Goal: Task Accomplishment & Management: Use online tool/utility

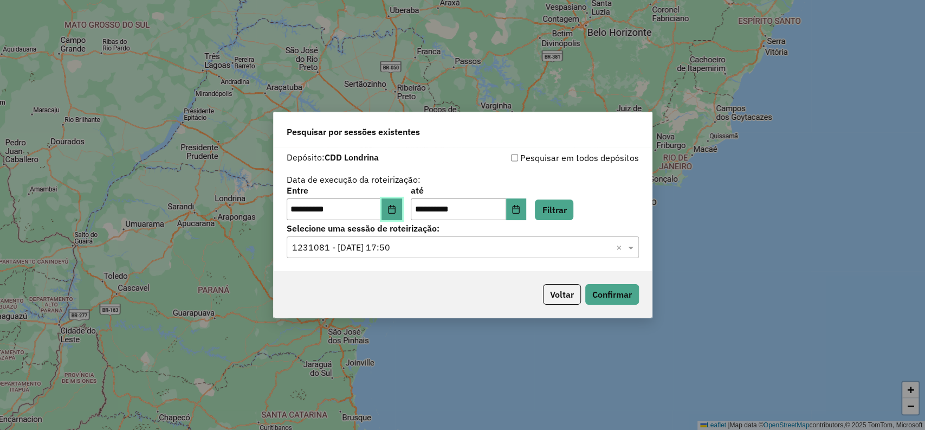
click at [398, 214] on button "Choose Date" at bounding box center [391, 209] width 21 height 22
drag, startPoint x: 579, startPoint y: 121, endPoint x: 565, endPoint y: 119, distance: 14.3
click at [579, 120] on div "Pesquisar por sessões existentes" at bounding box center [463, 129] width 378 height 35
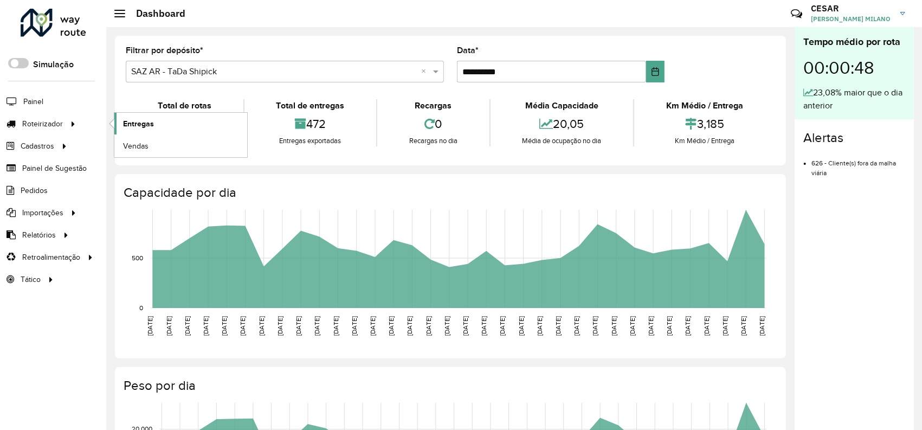
click at [149, 131] on link "Entregas" at bounding box center [180, 124] width 133 height 22
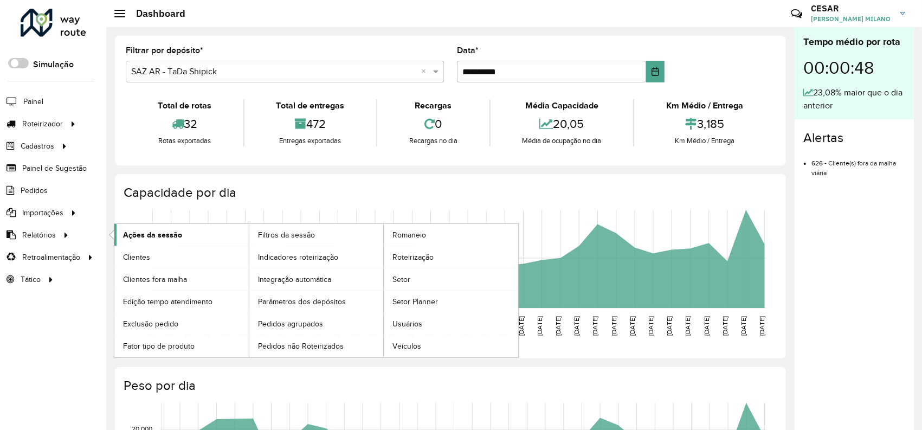
click at [171, 238] on span "Ações da sessão" at bounding box center [152, 234] width 59 height 11
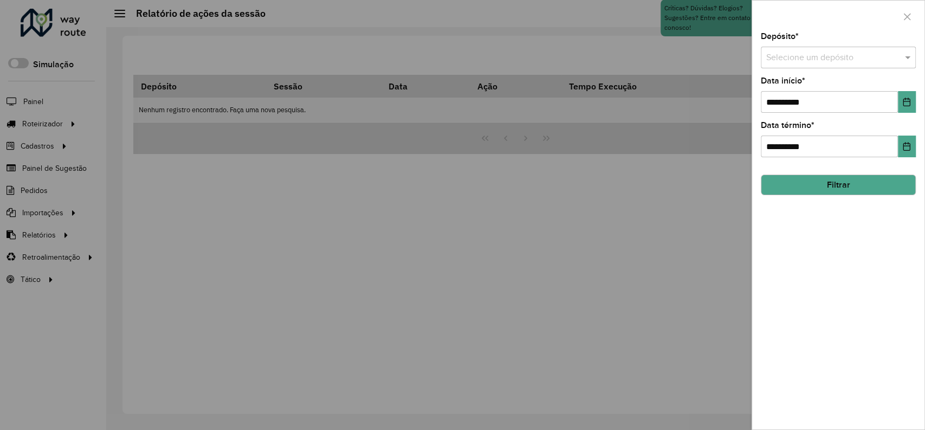
click at [796, 51] on input "text" at bounding box center [827, 57] width 122 height 13
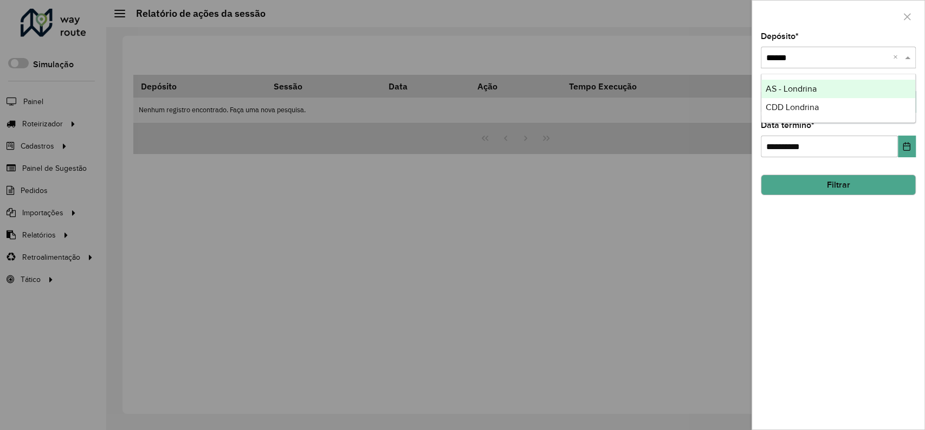
type input "*******"
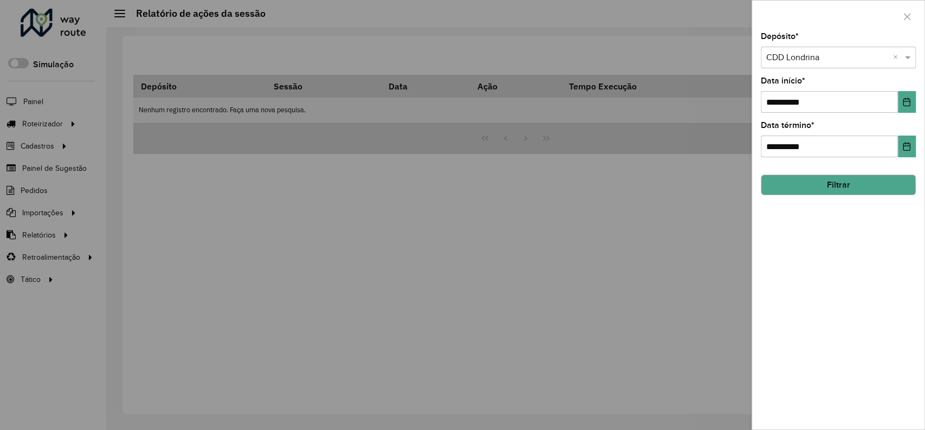
click at [793, 183] on button "Filtrar" at bounding box center [838, 184] width 155 height 21
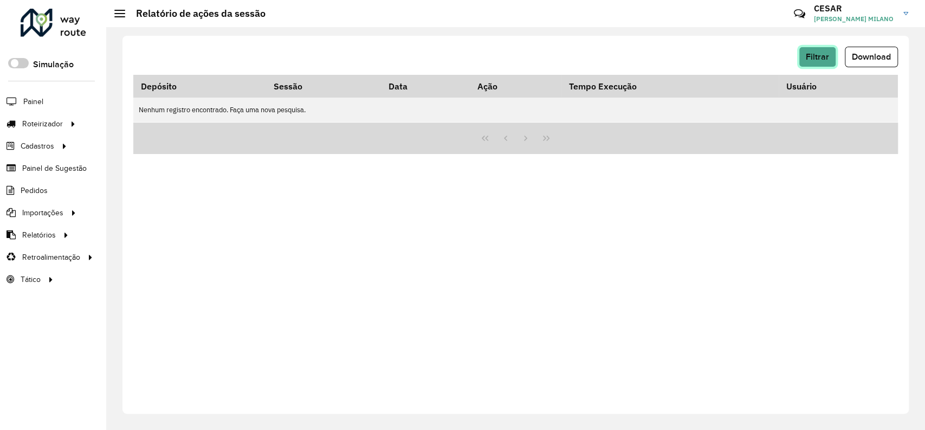
click at [825, 65] on button "Filtrar" at bounding box center [817, 57] width 37 height 21
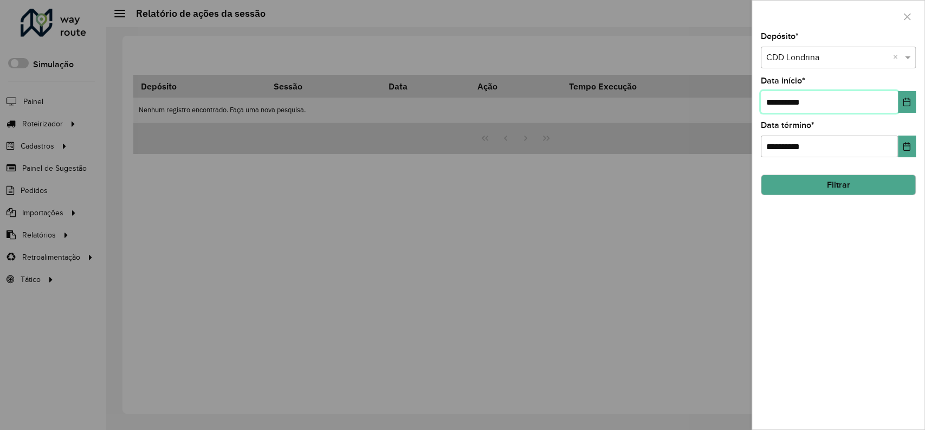
click at [838, 104] on input "**********" at bounding box center [829, 102] width 137 height 22
click at [772, 103] on input "**********" at bounding box center [829, 102] width 137 height 22
type input "**********"
click at [798, 192] on button "Filtrar" at bounding box center [838, 184] width 155 height 21
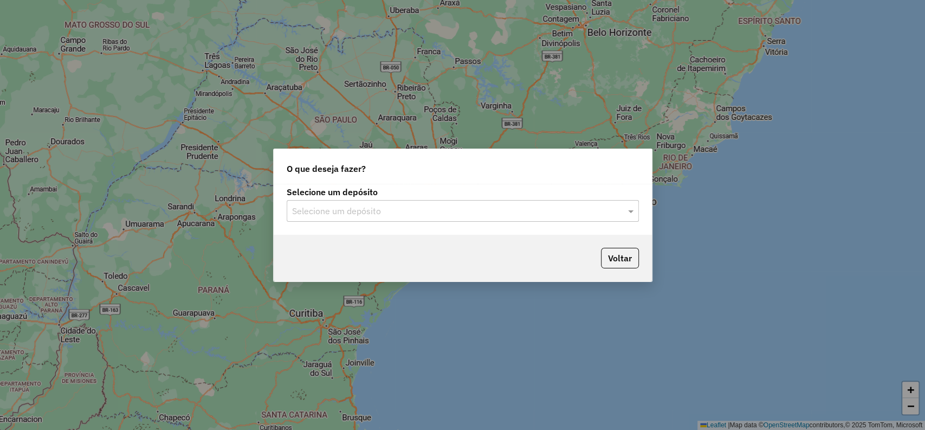
click at [386, 213] on input "text" at bounding box center [452, 211] width 320 height 13
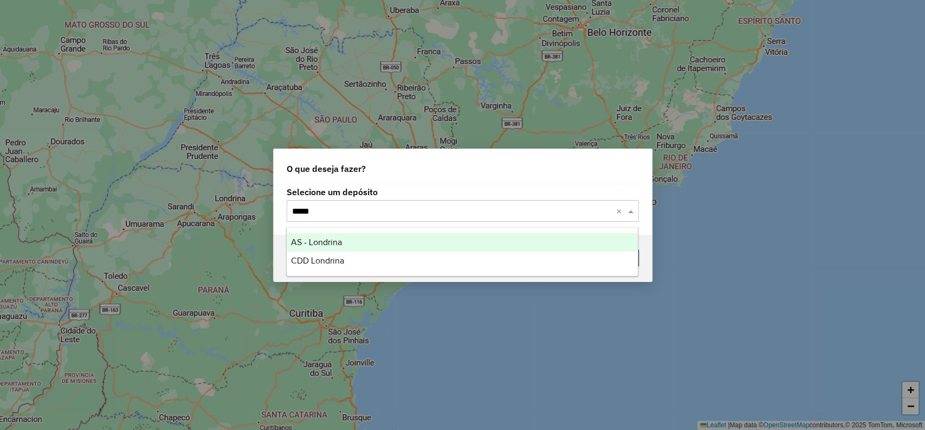
type input "******"
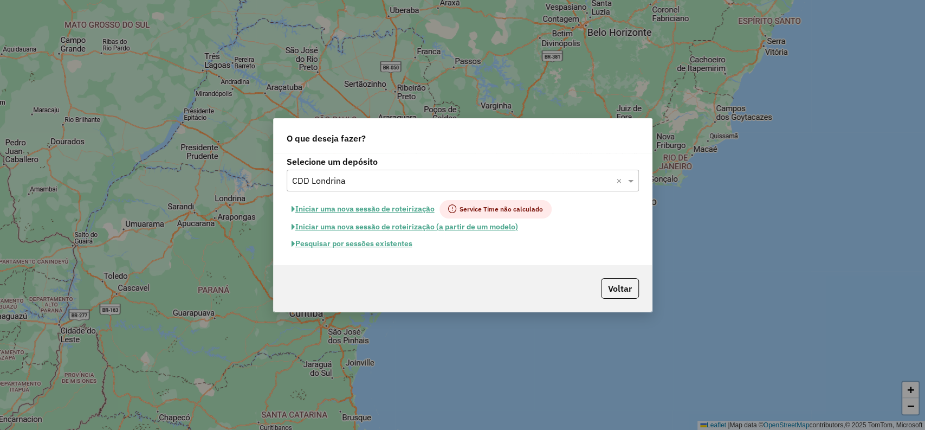
click at [396, 248] on button "Pesquisar por sessões existentes" at bounding box center [352, 243] width 131 height 17
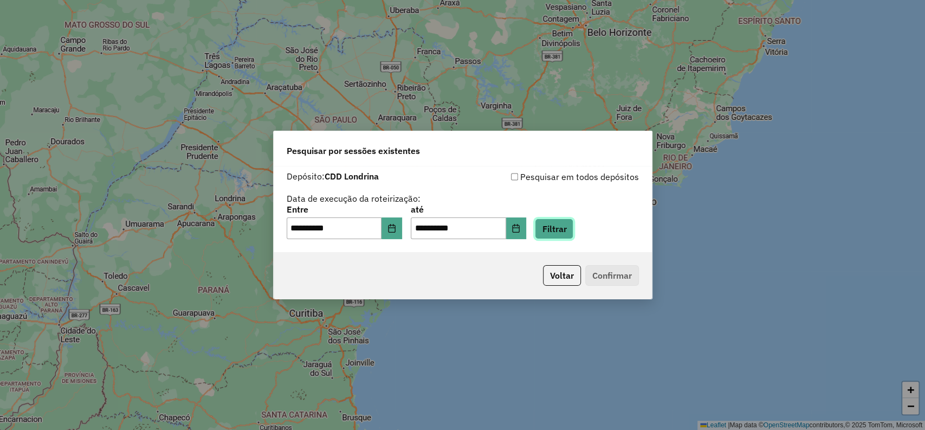
click at [573, 230] on button "Filtrar" at bounding box center [554, 228] width 38 height 21
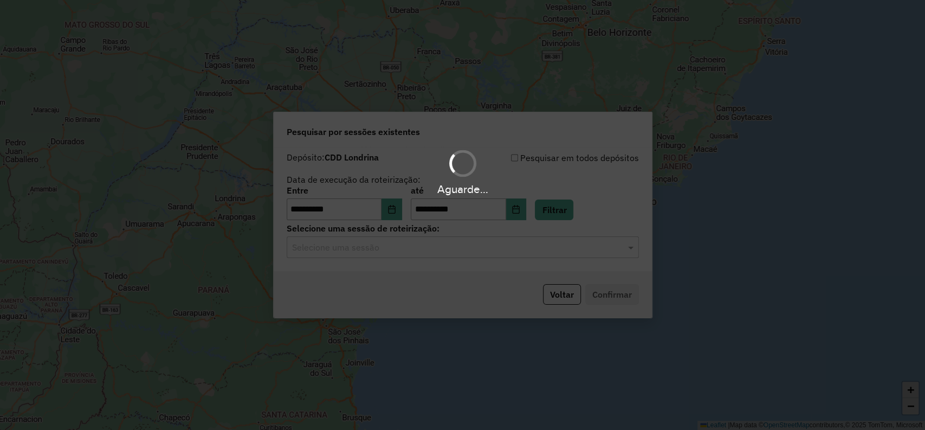
click at [377, 255] on div "Selecione uma sessão" at bounding box center [463, 247] width 352 height 22
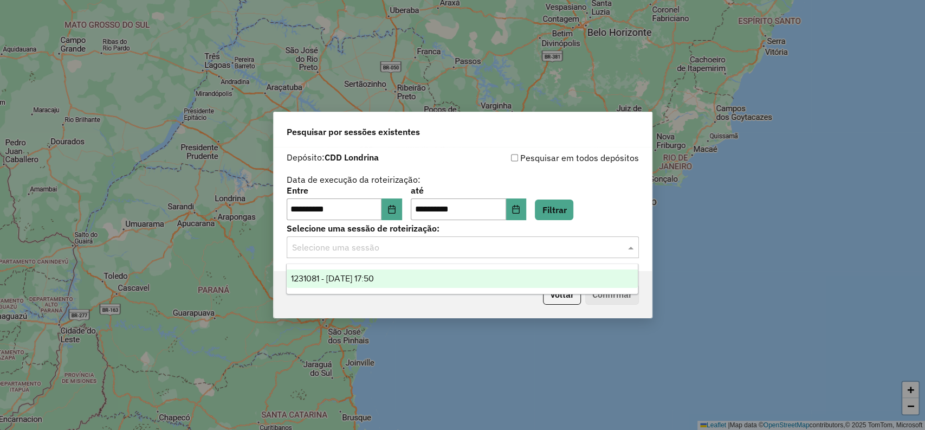
click at [374, 283] on span "1231081 - 19/08/2025 17:50" at bounding box center [332, 278] width 83 height 9
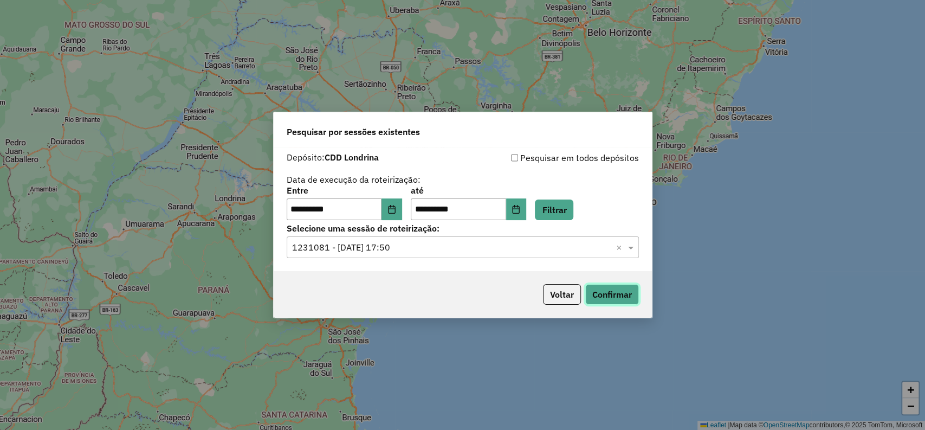
click at [609, 297] on button "Confirmar" at bounding box center [612, 294] width 54 height 21
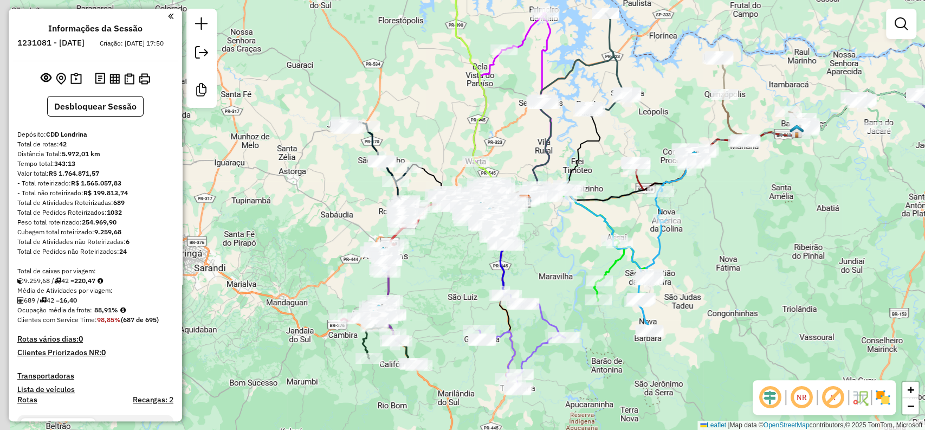
drag, startPoint x: 365, startPoint y: 294, endPoint x: 430, endPoint y: 278, distance: 66.9
click at [430, 278] on div "Janela de atendimento Grade de atendimento Capacidade Transportadoras Veículos …" at bounding box center [462, 215] width 925 height 430
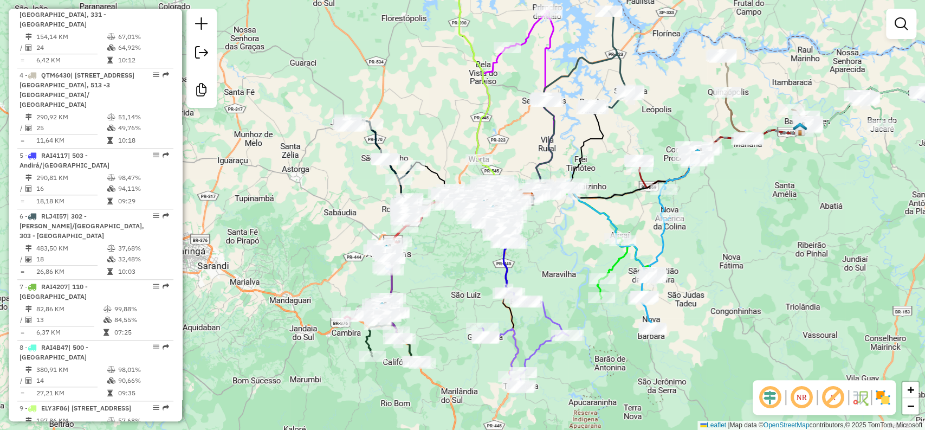
scroll to position [542, 0]
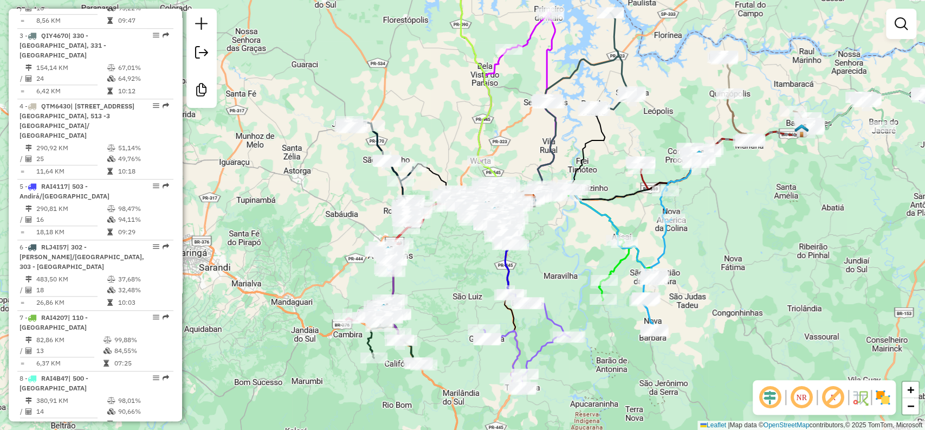
drag, startPoint x: 566, startPoint y: 255, endPoint x: 567, endPoint y: 270, distance: 14.6
click at [567, 270] on div "Janela de atendimento Grade de atendimento Capacidade Transportadoras Veículos …" at bounding box center [462, 215] width 925 height 430
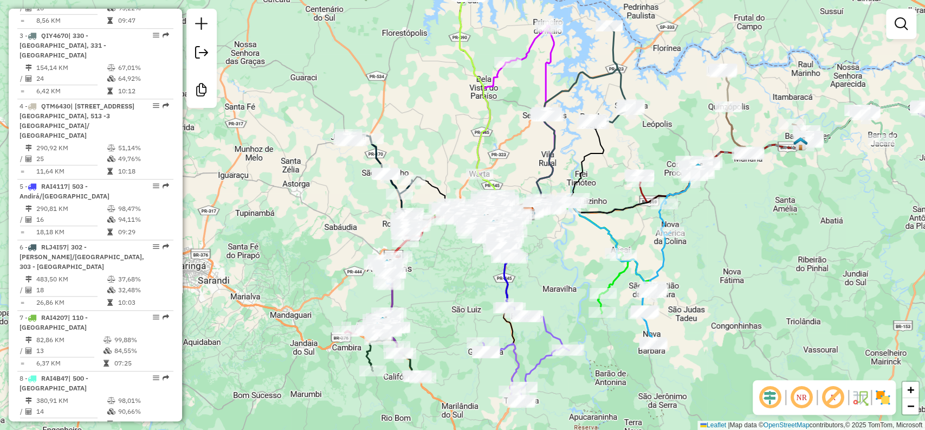
click at [802, 400] on em at bounding box center [801, 397] width 26 height 26
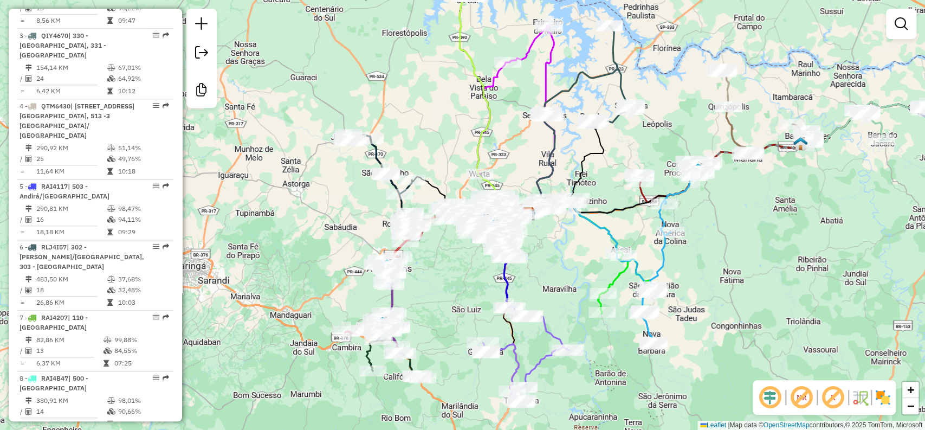
click at [802, 400] on em at bounding box center [801, 397] width 26 height 26
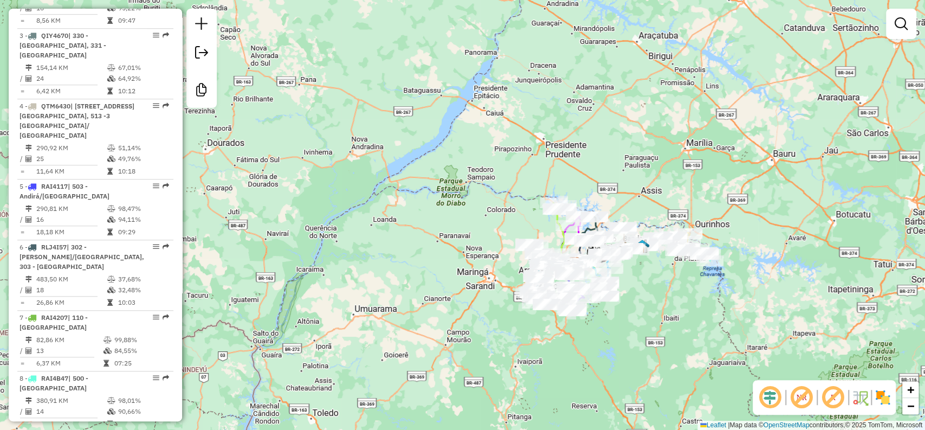
click at [805, 396] on em at bounding box center [801, 397] width 26 height 26
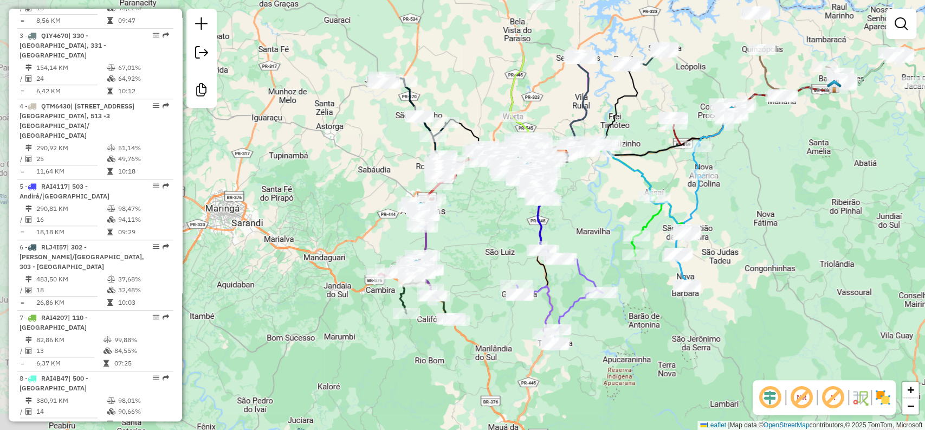
drag, startPoint x: 427, startPoint y: 134, endPoint x: 606, endPoint y: 235, distance: 206.0
click at [606, 235] on div "Janela de atendimento Grade de atendimento Capacidade Transportadoras Veículos …" at bounding box center [462, 215] width 925 height 430
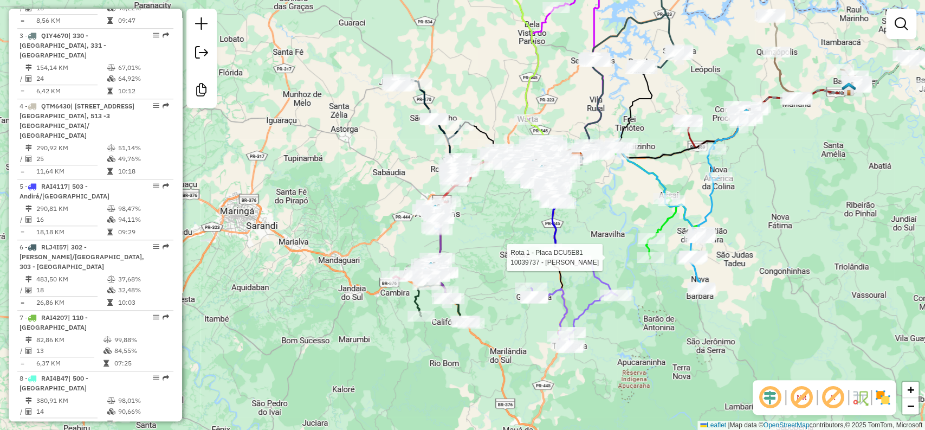
click at [799, 396] on em at bounding box center [801, 397] width 26 height 26
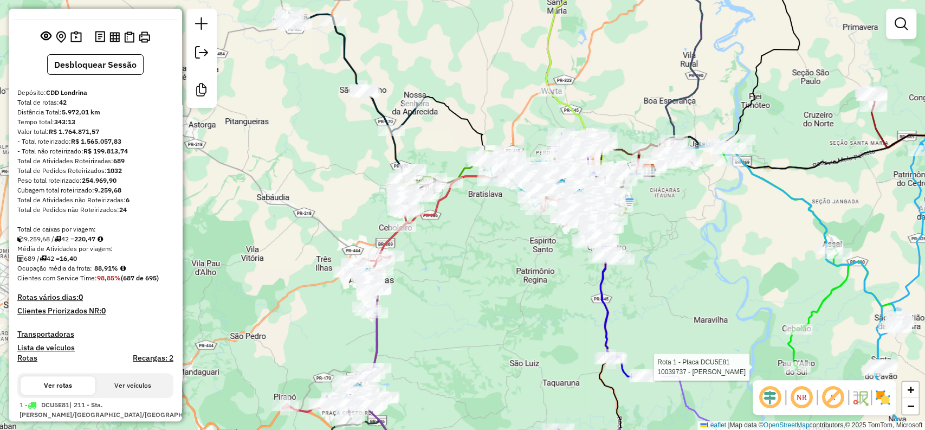
scroll to position [0, 0]
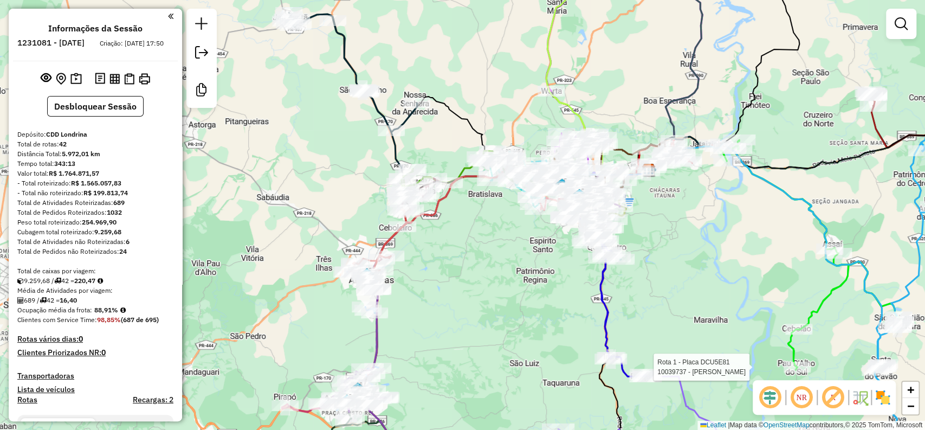
click at [829, 401] on em at bounding box center [833, 397] width 26 height 26
click at [828, 400] on em at bounding box center [833, 397] width 26 height 26
drag, startPoint x: 719, startPoint y: 282, endPoint x: 685, endPoint y: 288, distance: 35.2
click at [685, 288] on div "Janela de atendimento Grade de atendimento Capacidade Transportadoras Veículos …" at bounding box center [462, 215] width 925 height 430
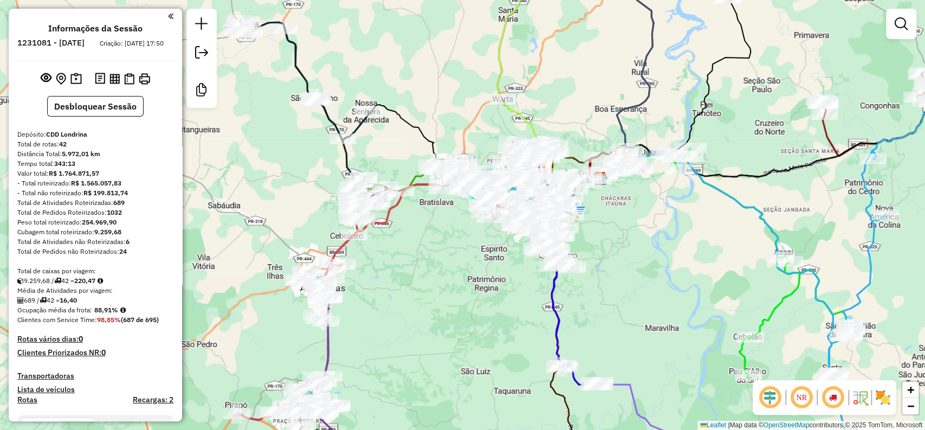
click at [884, 404] on img at bounding box center [882, 396] width 17 height 17
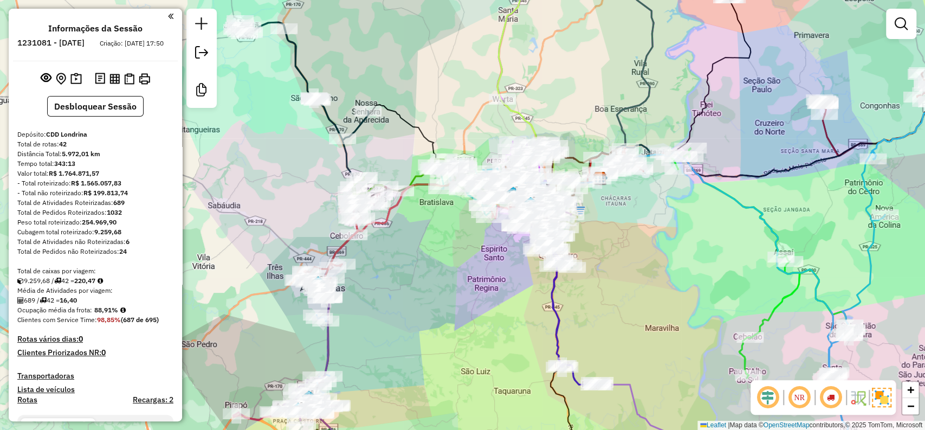
click at [884, 404] on img at bounding box center [882, 397] width 20 height 20
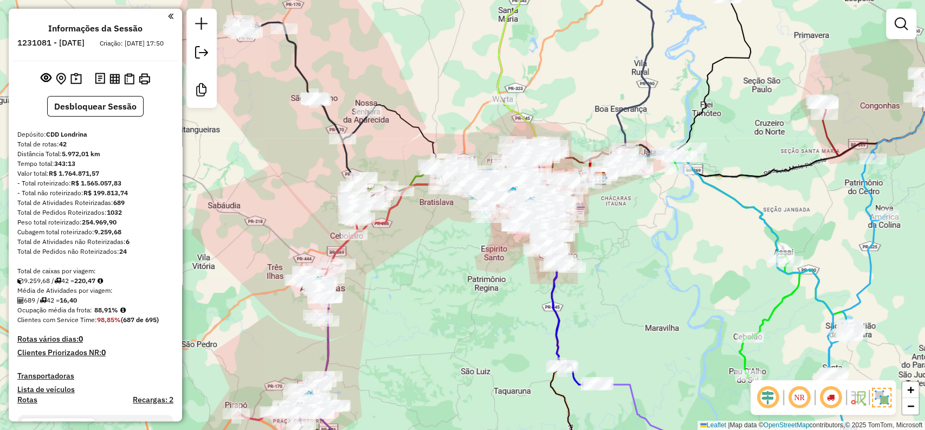
click at [880, 395] on img at bounding box center [882, 397] width 20 height 20
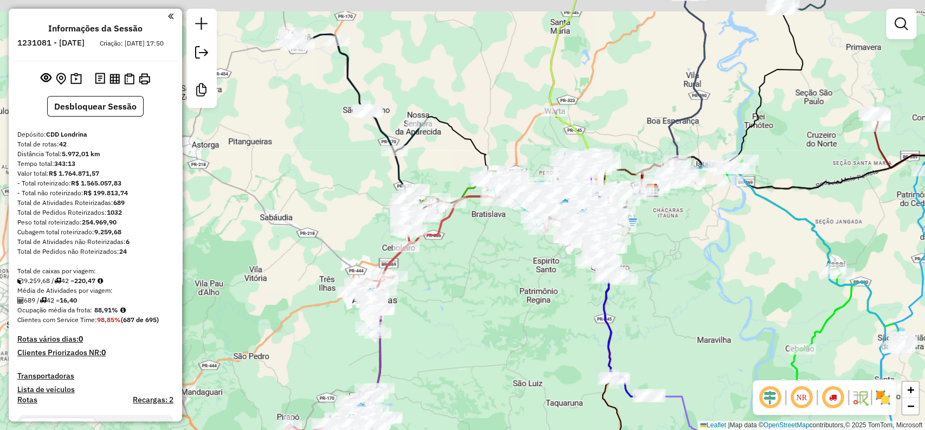
drag, startPoint x: 569, startPoint y: 298, endPoint x: 623, endPoint y: 308, distance: 55.1
click at [623, 308] on div "Janela de atendimento Grade de atendimento Capacidade Transportadoras Veículos …" at bounding box center [462, 215] width 925 height 430
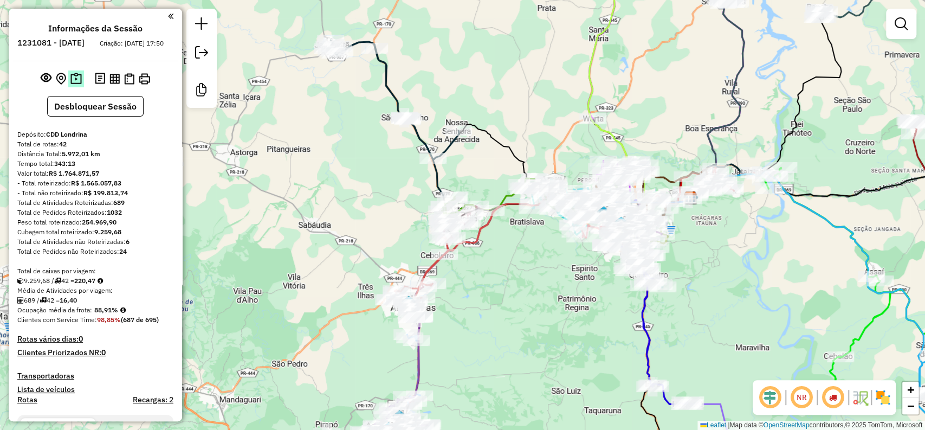
click at [70, 85] on img at bounding box center [75, 79] width 11 height 12
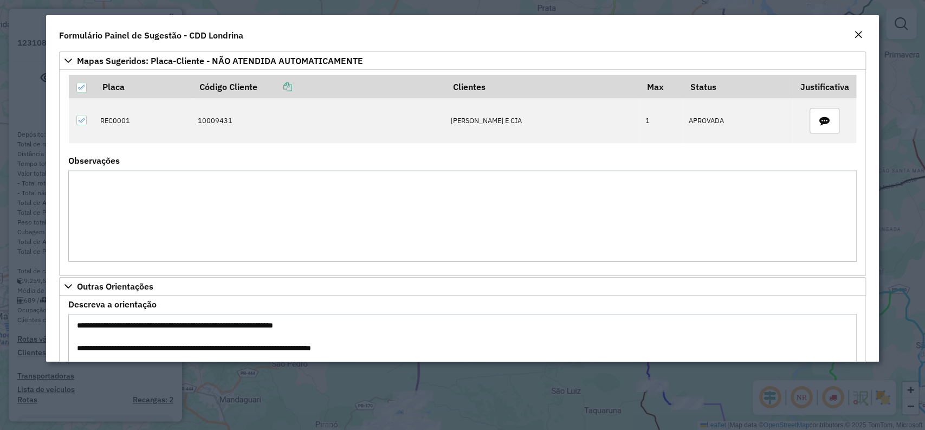
scroll to position [934, 0]
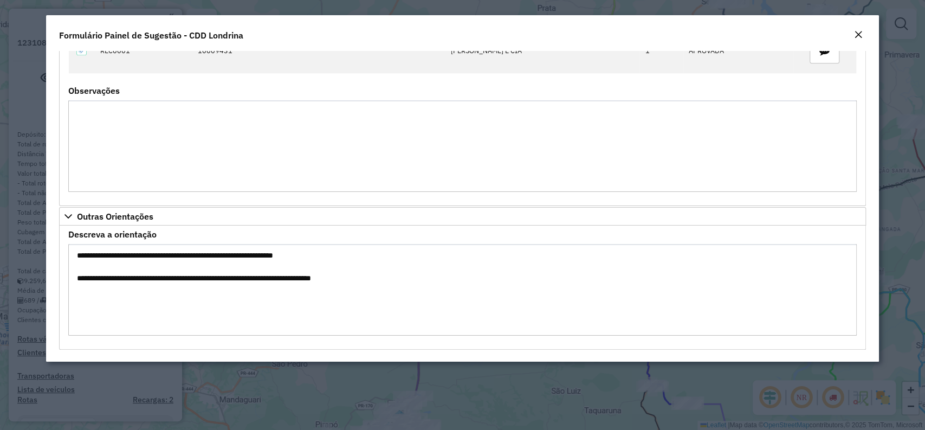
click at [862, 35] on em "Close" at bounding box center [858, 34] width 9 height 9
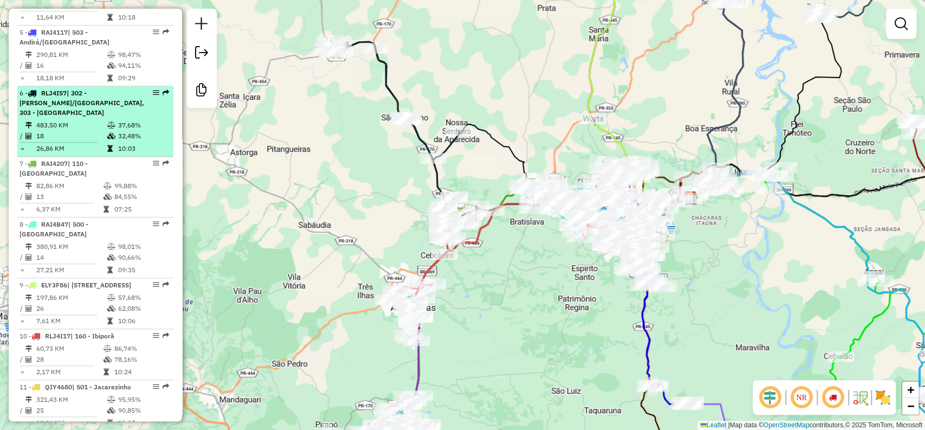
scroll to position [722, 0]
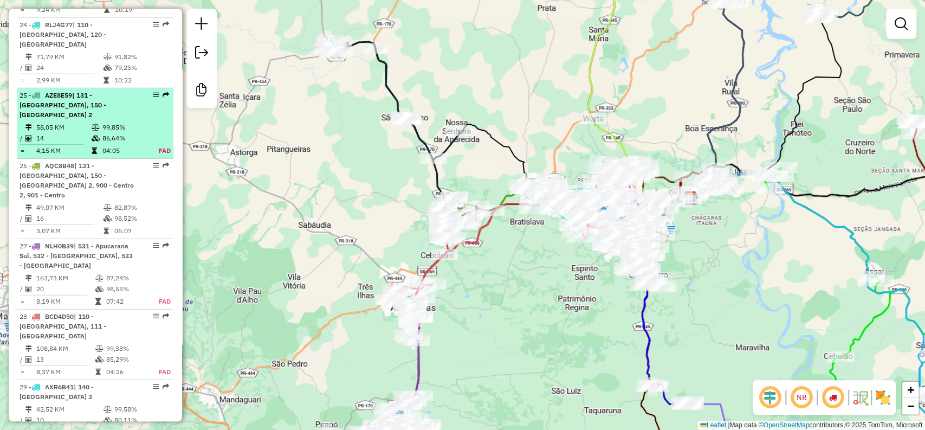
click at [114, 133] on td "86,64%" at bounding box center [124, 138] width 45 height 11
select select "**********"
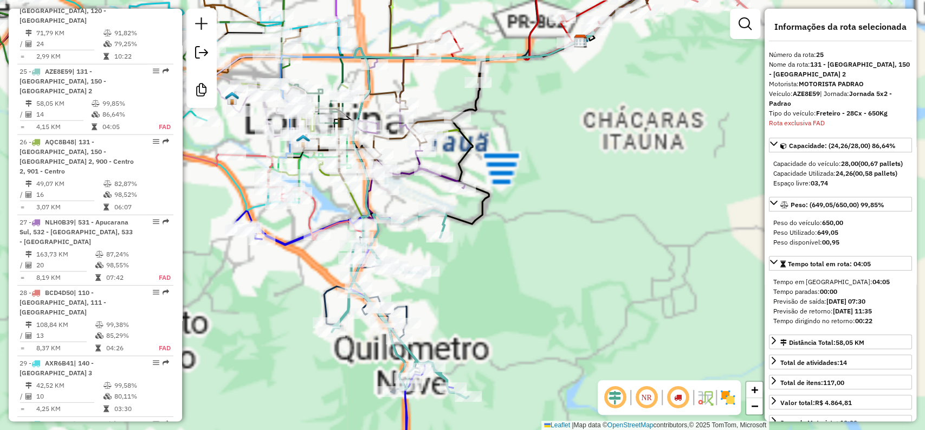
scroll to position [1915, 0]
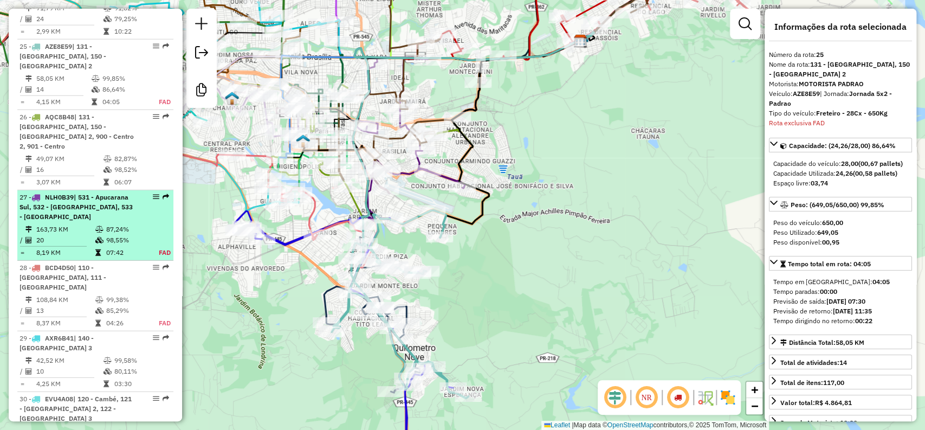
click at [131, 224] on table "163,73 KM 87,24% / 20 98,55% = 8,19 KM 07:42 FAD" at bounding box center [96, 241] width 152 height 34
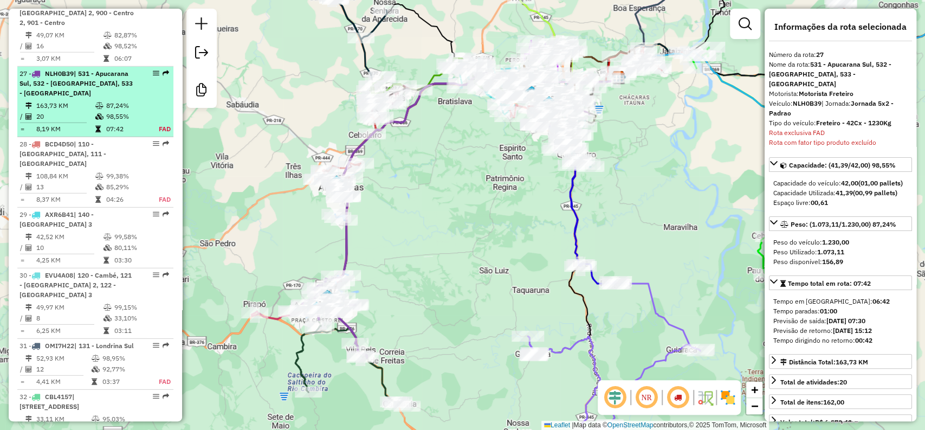
scroll to position [2045, 0]
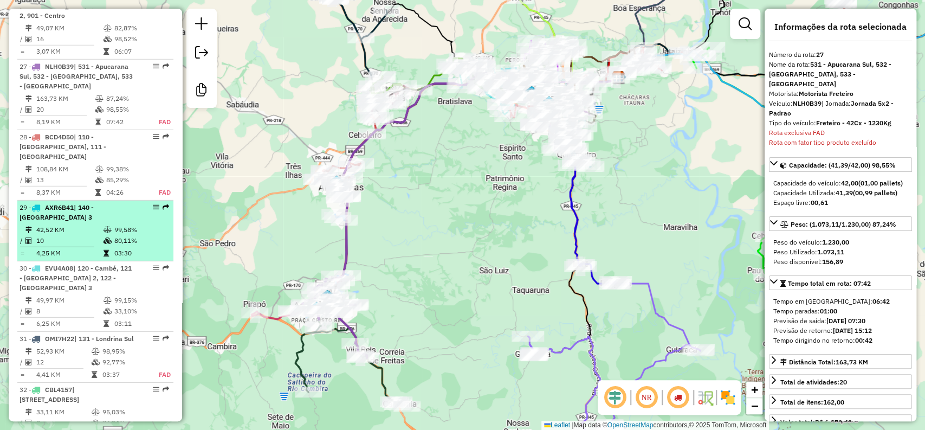
click at [131, 248] on td "03:30" at bounding box center [141, 253] width 55 height 11
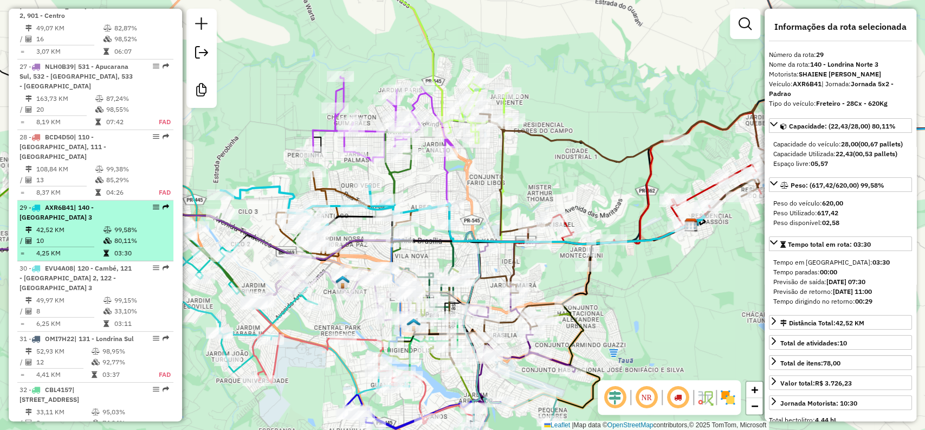
click at [132, 224] on table "42,52 KM 99,58% / 10 80,11% = 4,25 KM 03:30" at bounding box center [96, 241] width 152 height 34
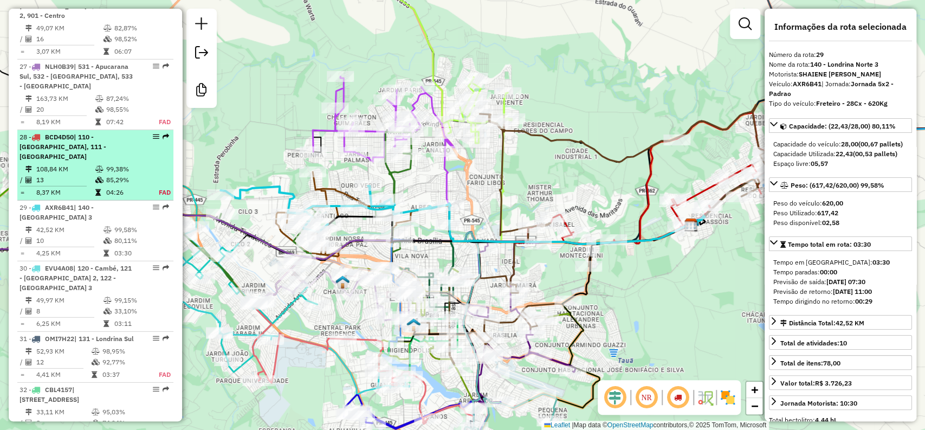
click at [131, 164] on td "99,38%" at bounding box center [127, 169] width 42 height 11
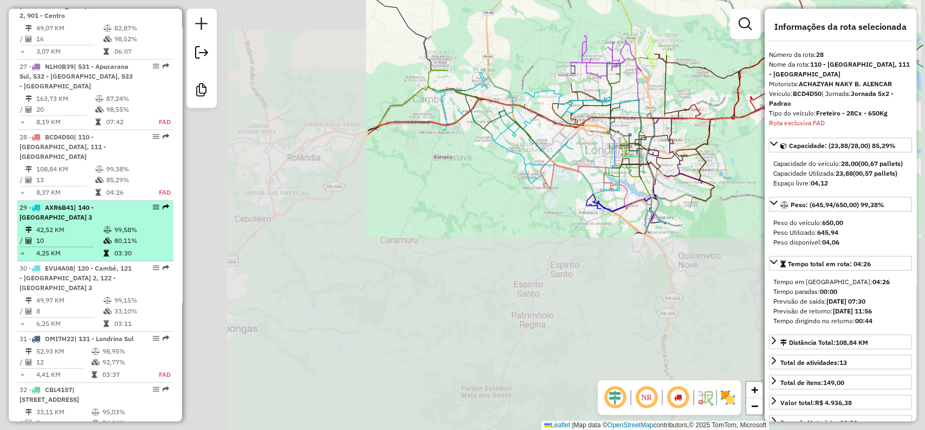
click at [137, 264] on div at bounding box center [153, 267] width 33 height 7
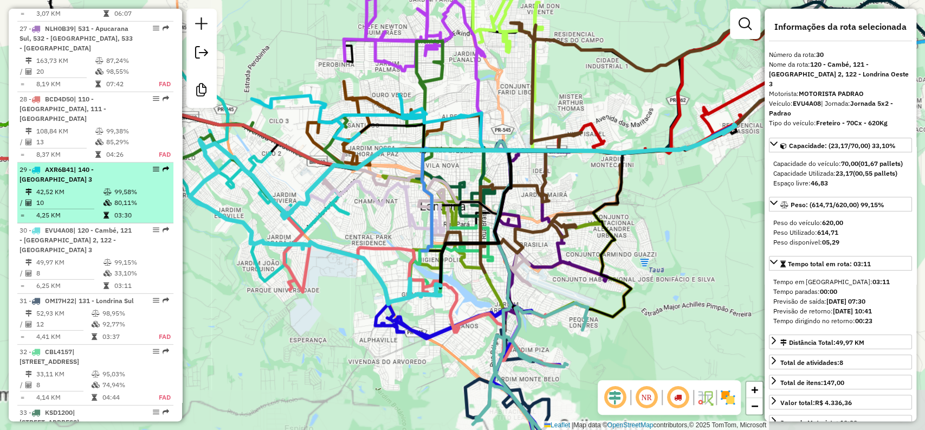
scroll to position [2115, 0]
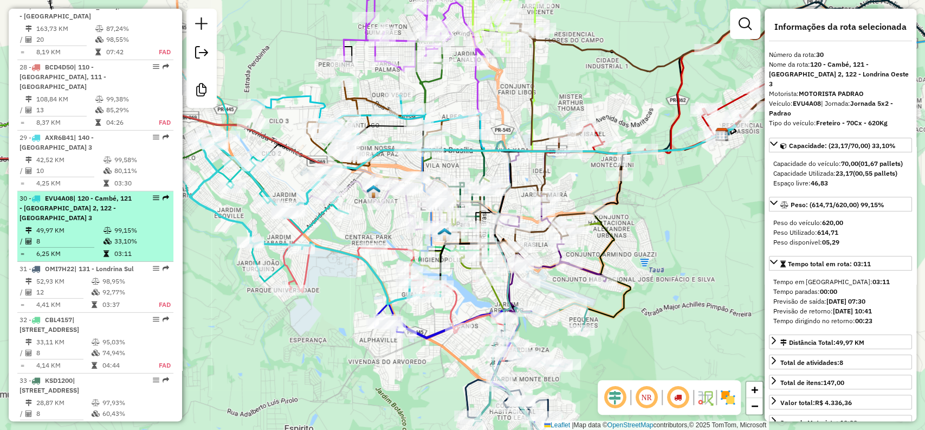
click at [135, 193] on div "30 - EVU4A08 | 120 - Cambé, 121 - Londrina Oeste 2, 122 - Londrina Oeste 3" at bounding box center [96, 207] width 152 height 29
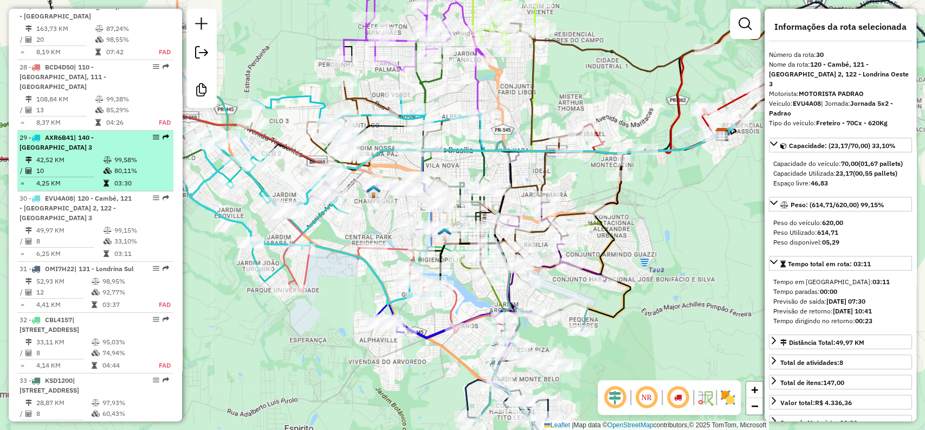
click at [138, 131] on li "29 - AXR6B41 | 140 - Londrina Norte 3 42,52 KM 99,58% / 10 80,11% = 4,25 KM 03:…" at bounding box center [95, 161] width 156 height 61
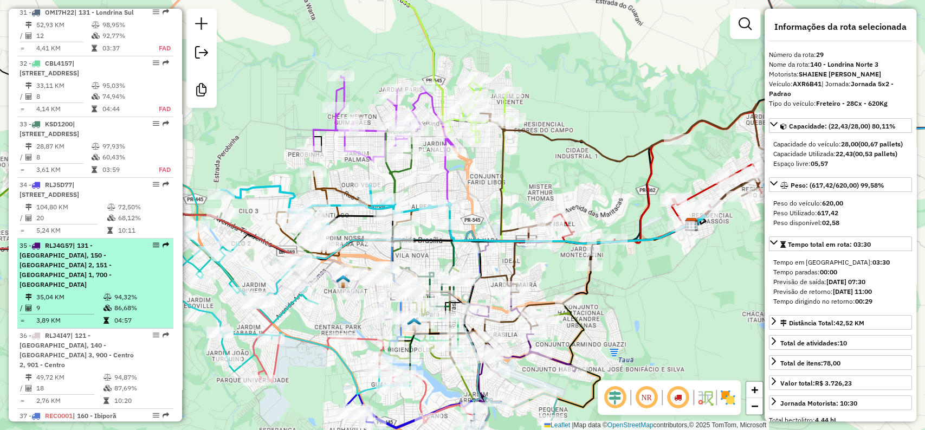
scroll to position [2416, 0]
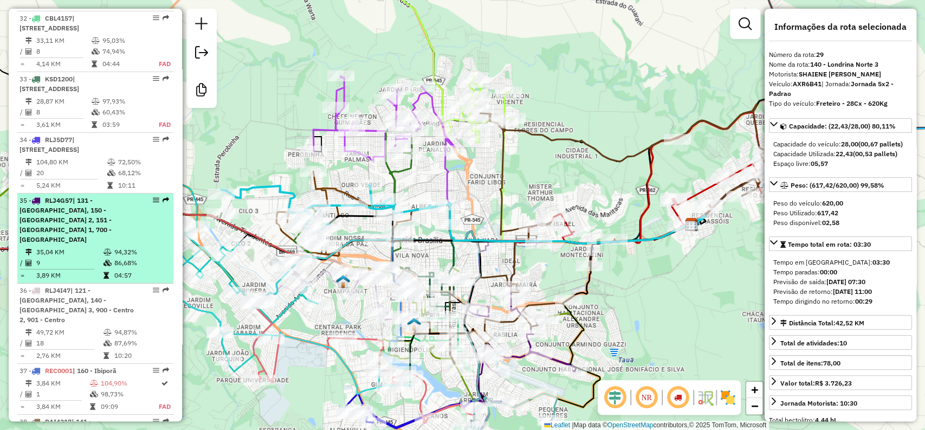
click at [133, 247] on td "94,32%" at bounding box center [141, 252] width 55 height 11
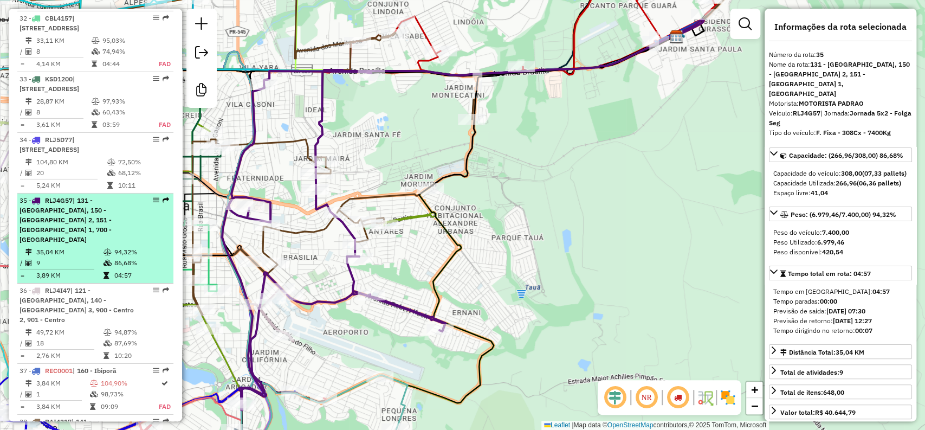
click at [152, 247] on td "94,32%" at bounding box center [141, 252] width 55 height 11
click at [145, 247] on td "94,32%" at bounding box center [141, 252] width 55 height 11
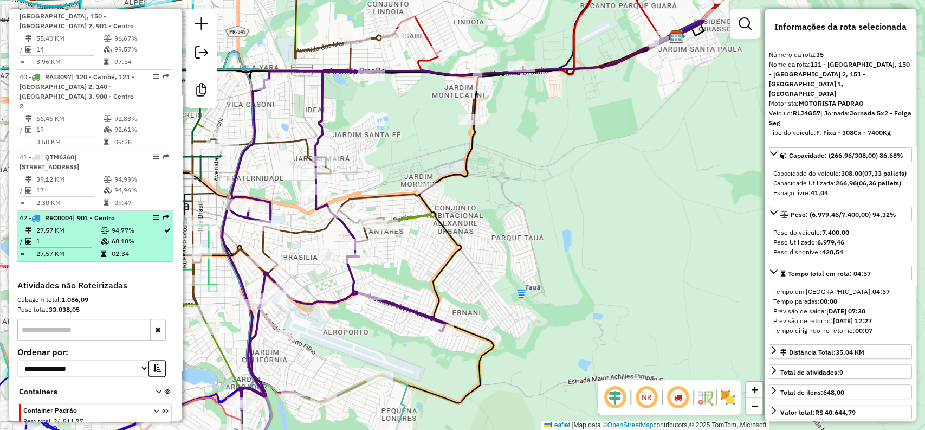
scroll to position [2958, 0]
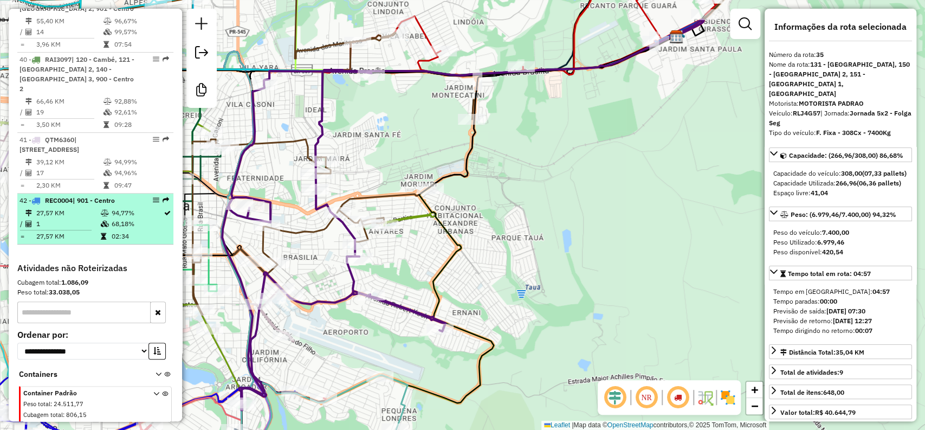
click at [118, 231] on td "02:34" at bounding box center [137, 236] width 53 height 11
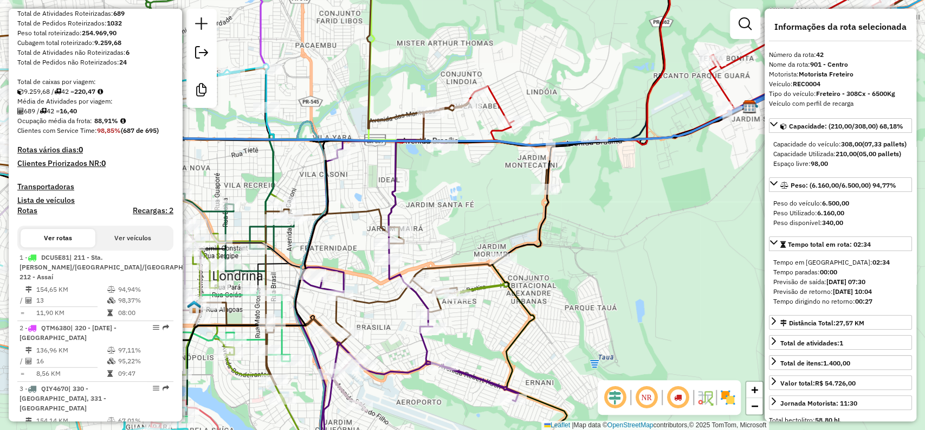
scroll to position [0, 0]
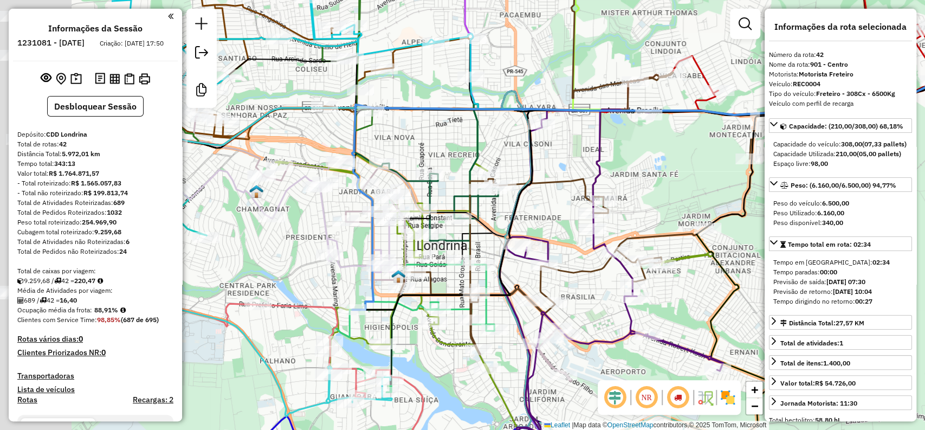
drag, startPoint x: 373, startPoint y: 205, endPoint x: 612, endPoint y: 161, distance: 242.5
click at [612, 161] on icon at bounding box center [753, 140] width 710 height 427
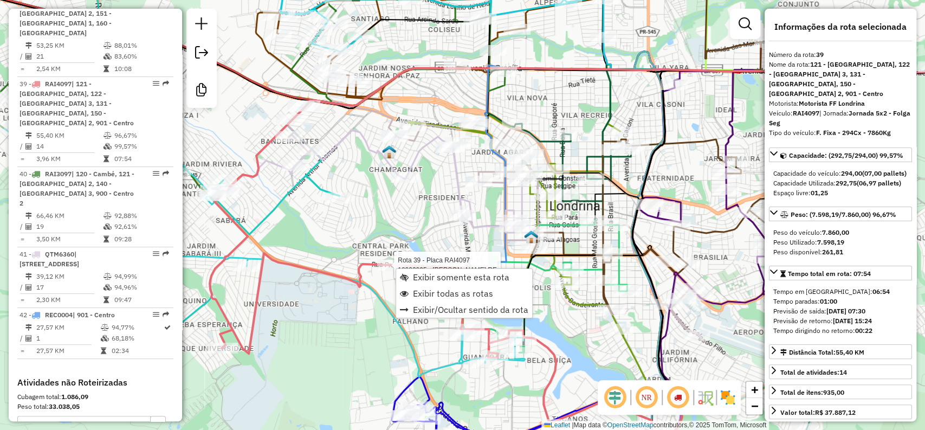
scroll to position [2822, 0]
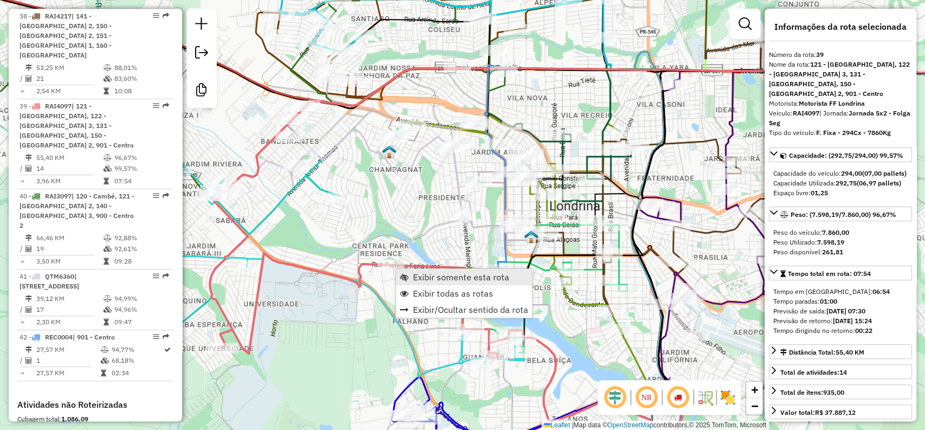
click at [454, 273] on span "Exibir somente esta rota" at bounding box center [461, 277] width 96 height 9
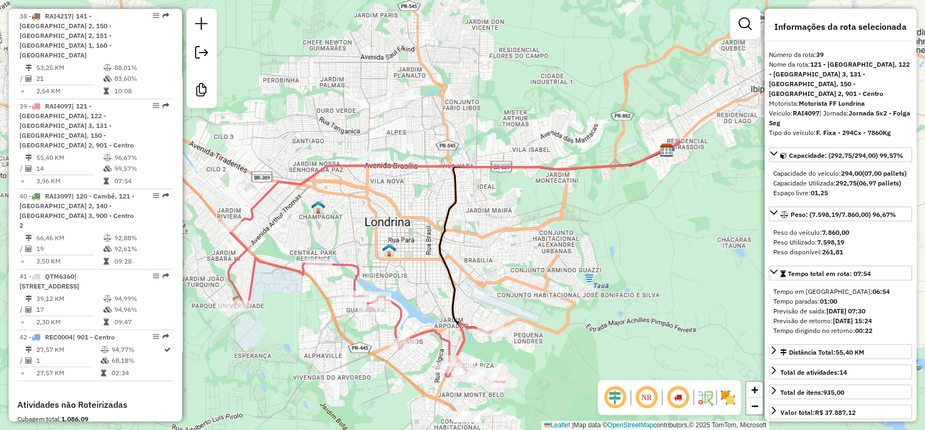
drag, startPoint x: 326, startPoint y: 294, endPoint x: 318, endPoint y: 341, distance: 47.8
click at [318, 341] on div "Janela de atendimento Grade de atendimento Capacidade Transportadoras Veículos …" at bounding box center [462, 215] width 925 height 430
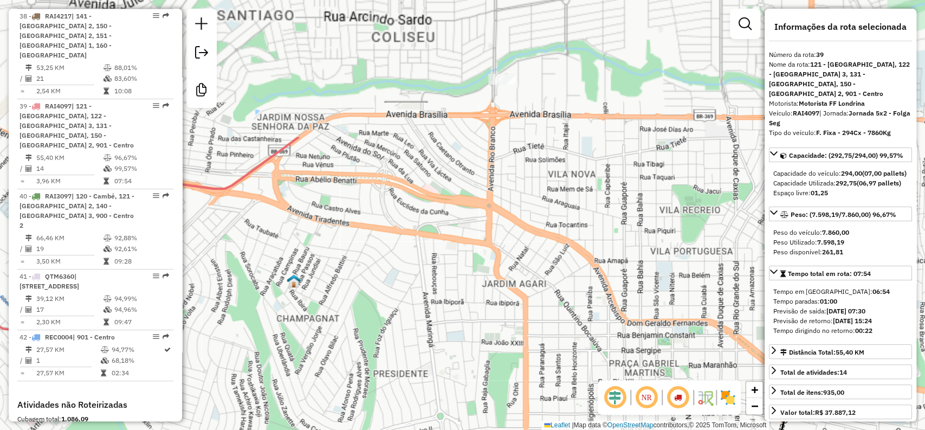
drag, startPoint x: 417, startPoint y: 226, endPoint x: 416, endPoint y: 366, distance: 139.8
click at [416, 366] on div "Janela de atendimento Grade de atendimento Capacidade Transportadoras Veículos …" at bounding box center [462, 215] width 925 height 430
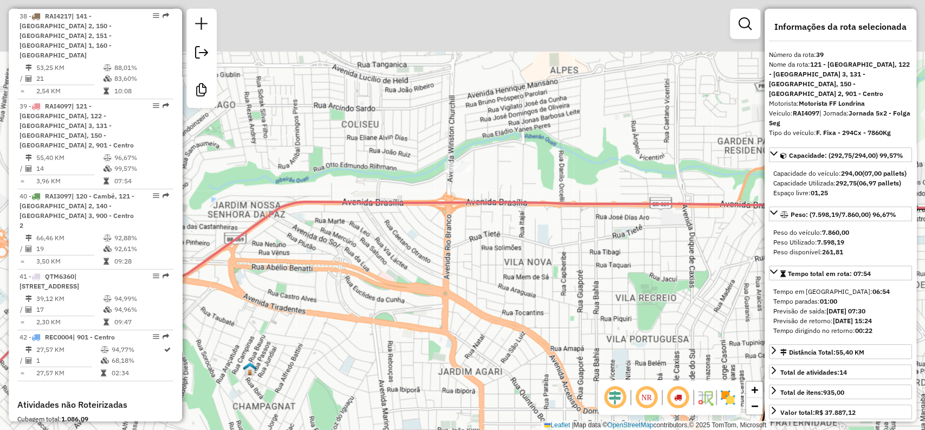
drag, startPoint x: 485, startPoint y: 249, endPoint x: 444, endPoint y: 326, distance: 87.0
click at [444, 326] on div "Janela de atendimento Grade de atendimento Capacidade Transportadoras Veículos …" at bounding box center [462, 215] width 925 height 430
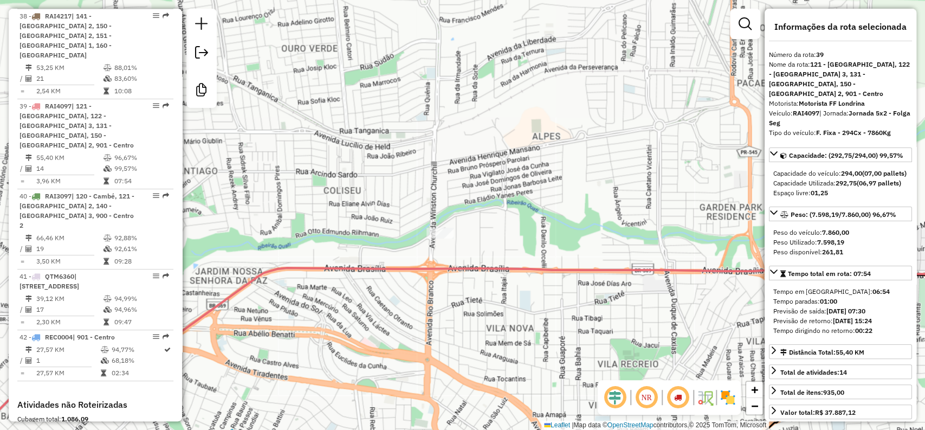
drag, startPoint x: 476, startPoint y: 255, endPoint x: 459, endPoint y: 319, distance: 66.0
click at [459, 319] on div "Janela de atendimento Grade de atendimento Capacidade Transportadoras Veículos …" at bounding box center [462, 215] width 925 height 430
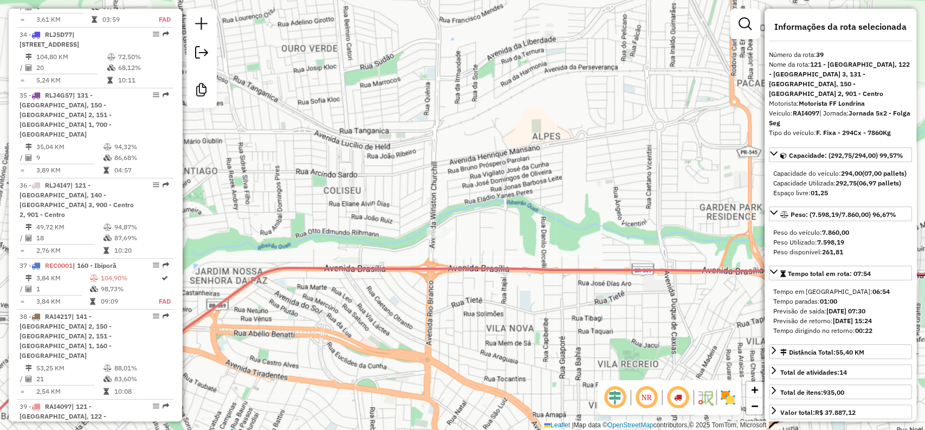
scroll to position [2520, 0]
drag, startPoint x: 449, startPoint y: 345, endPoint x: 446, endPoint y: 162, distance: 183.1
click at [446, 162] on div "Janela de atendimento Grade de atendimento Capacidade Transportadoras Veículos …" at bounding box center [462, 215] width 925 height 430
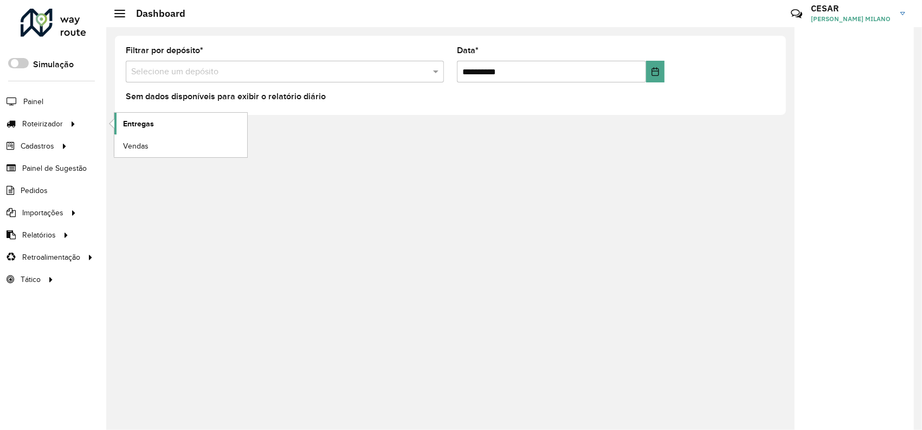
click at [157, 124] on link "Entregas" at bounding box center [180, 124] width 133 height 22
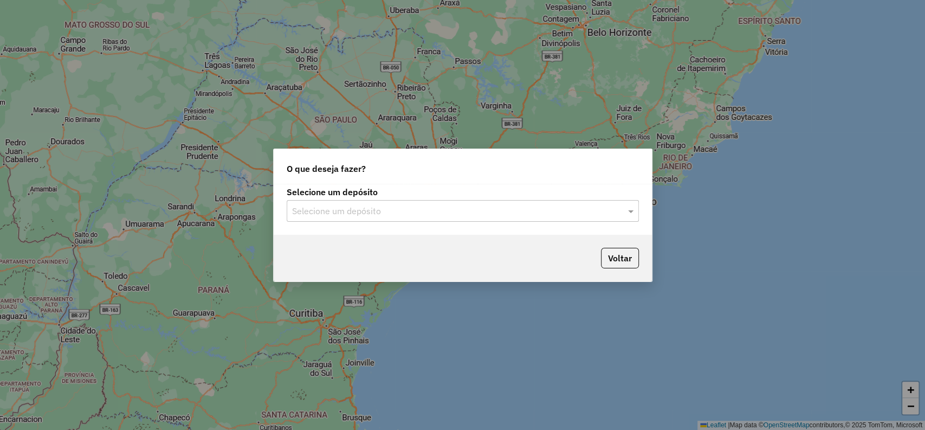
click at [514, 216] on input "text" at bounding box center [452, 211] width 320 height 13
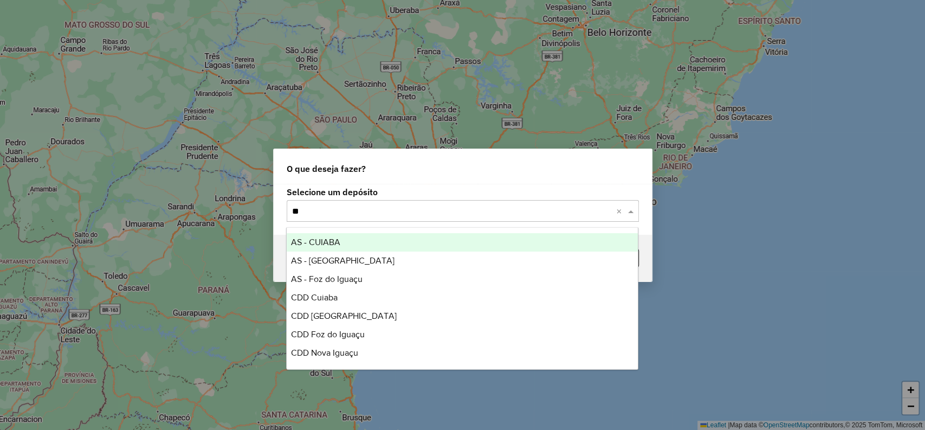
type input "***"
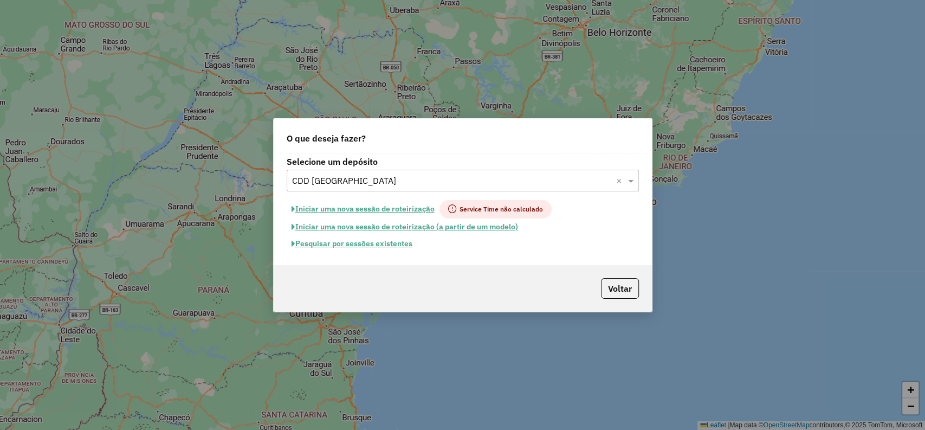
click at [377, 241] on button "Pesquisar por sessões existentes" at bounding box center [352, 243] width 131 height 17
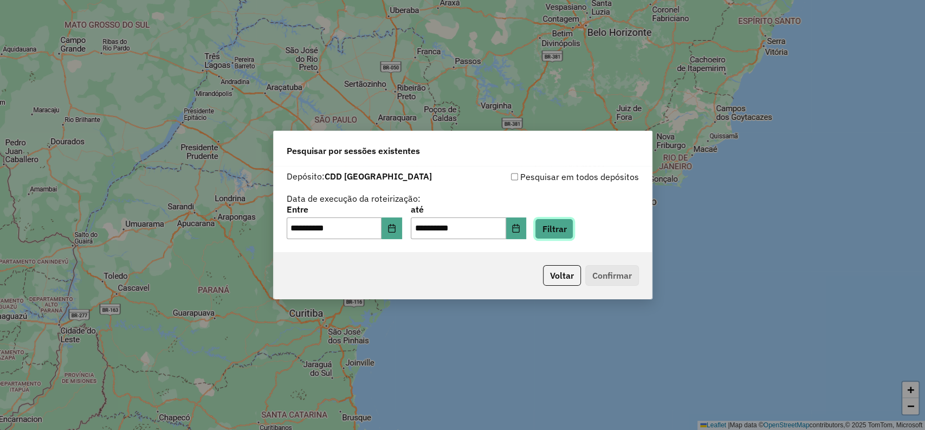
click at [570, 233] on button "Filtrar" at bounding box center [554, 228] width 38 height 21
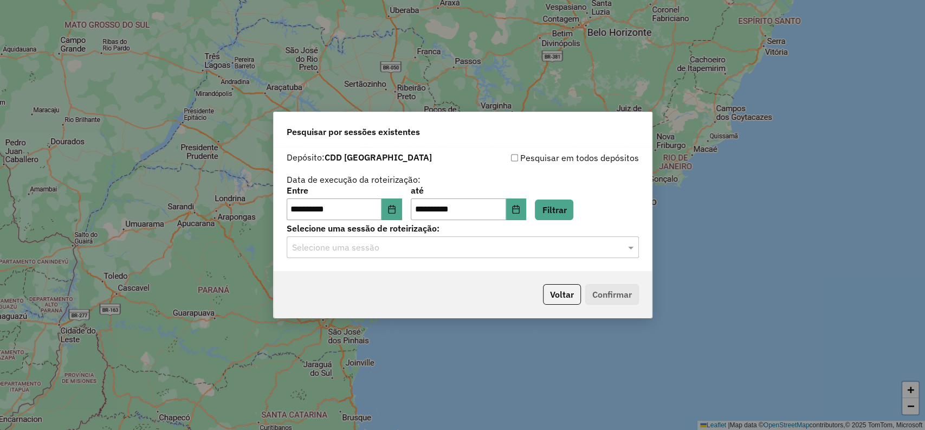
click at [494, 255] on div "Selecione uma sessão" at bounding box center [463, 247] width 352 height 22
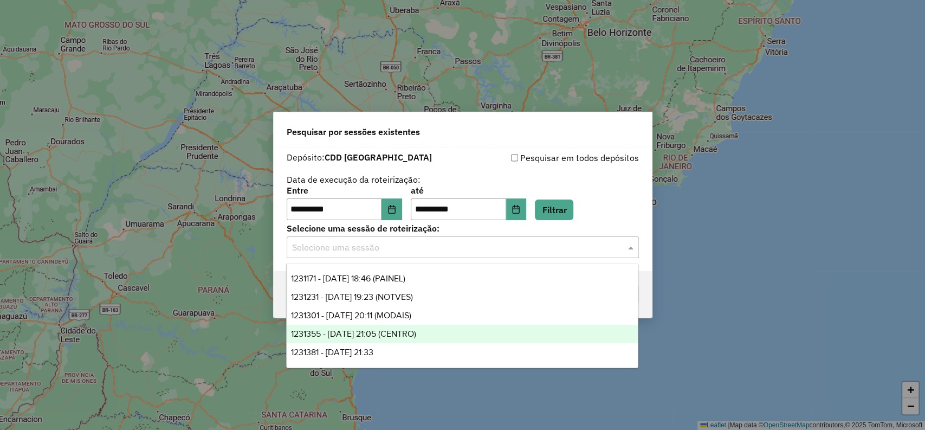
click at [465, 333] on div "1231355 - 19/08/2025 21:05 (CENTRO)" at bounding box center [462, 334] width 351 height 18
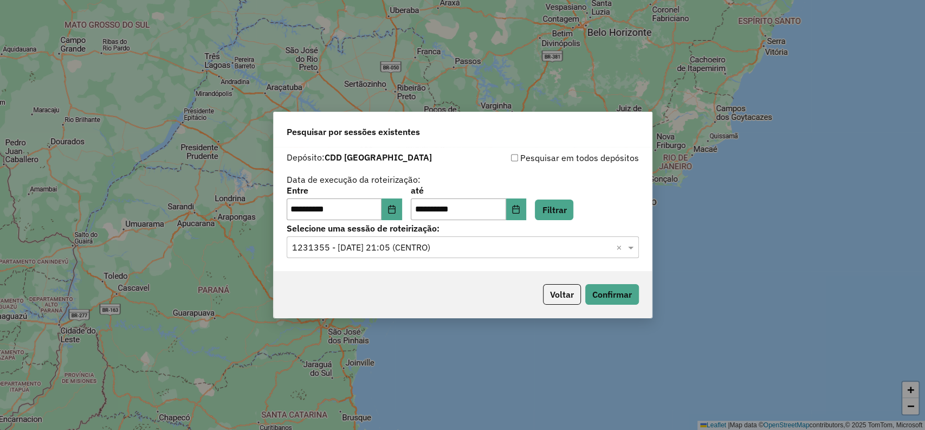
click at [489, 247] on input "text" at bounding box center [452, 247] width 320 height 13
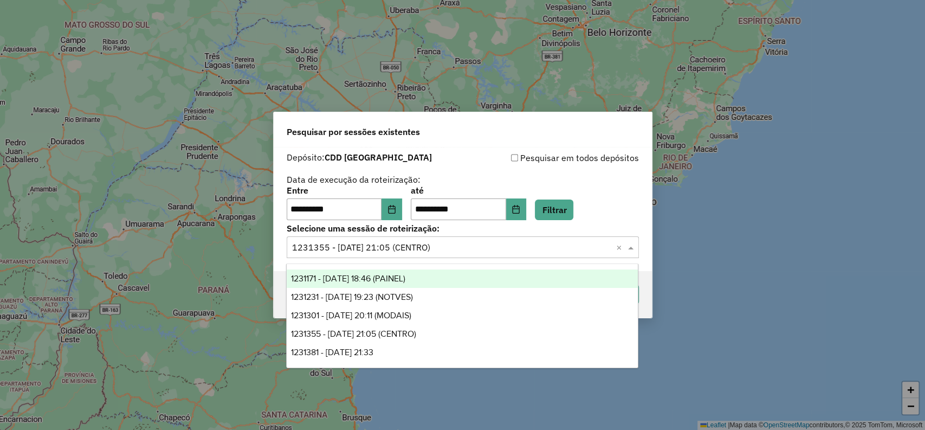
click at [619, 196] on div "**********" at bounding box center [463, 203] width 352 height 34
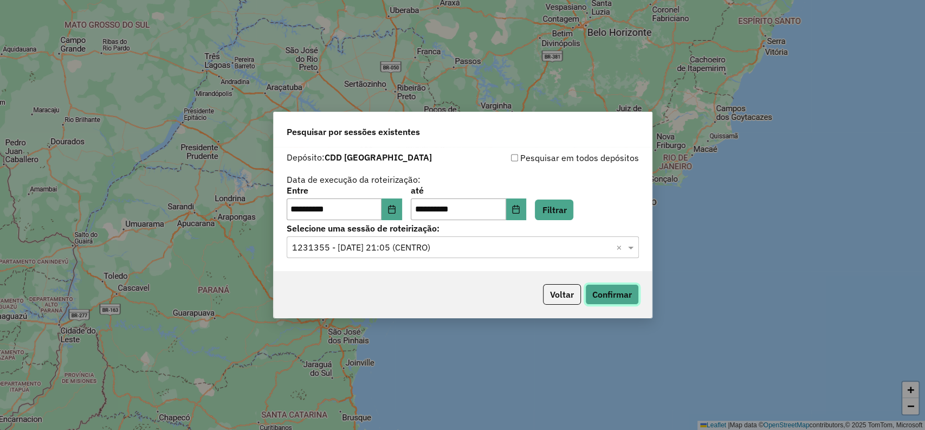
click at [607, 294] on button "Confirmar" at bounding box center [612, 294] width 54 height 21
click at [433, 254] on div "Selecione uma sessão × 1231355 - 19/08/2025 21:05 (CENTRO) ×" at bounding box center [463, 247] width 352 height 22
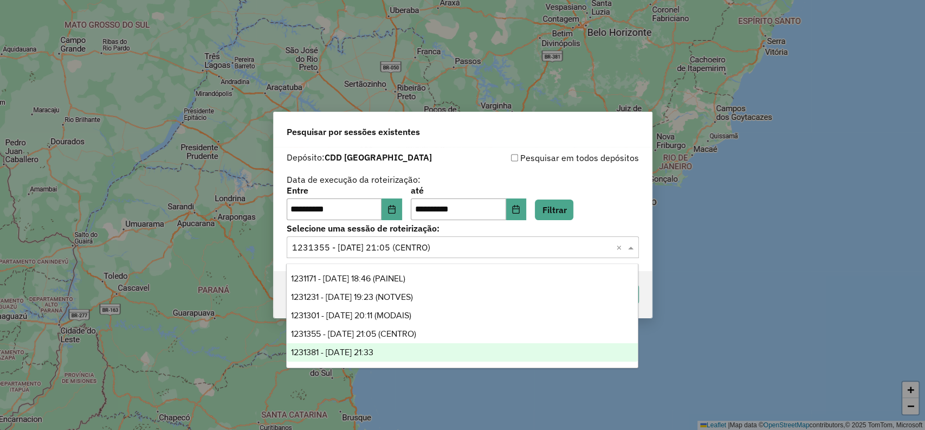
click at [433, 358] on div "1231381 - 19/08/2025 21:33" at bounding box center [462, 352] width 351 height 18
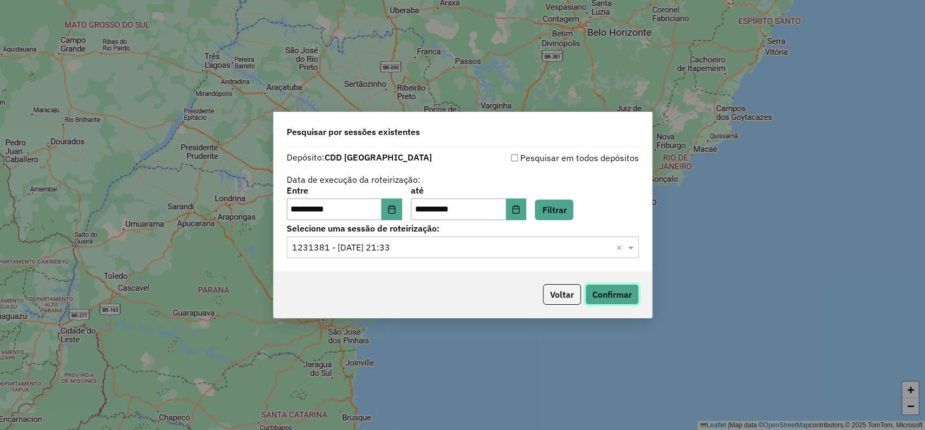
click at [610, 298] on button "Confirmar" at bounding box center [612, 294] width 54 height 21
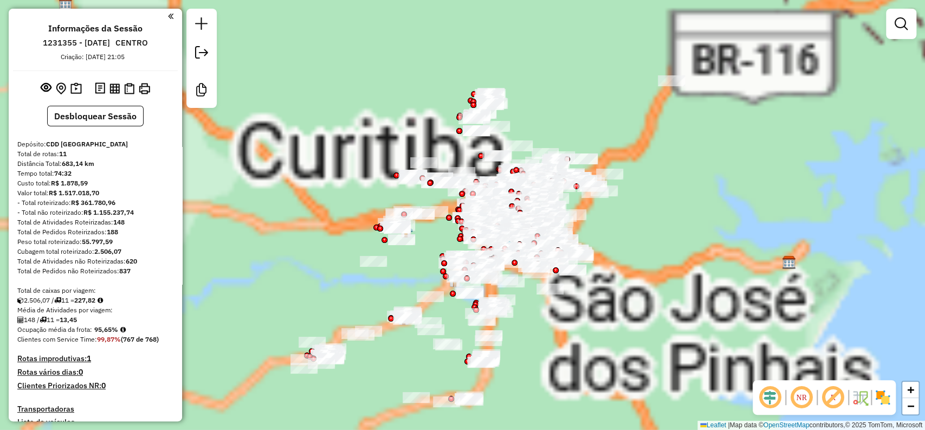
click at [82, 21] on div at bounding box center [82, 21] width 0 height 0
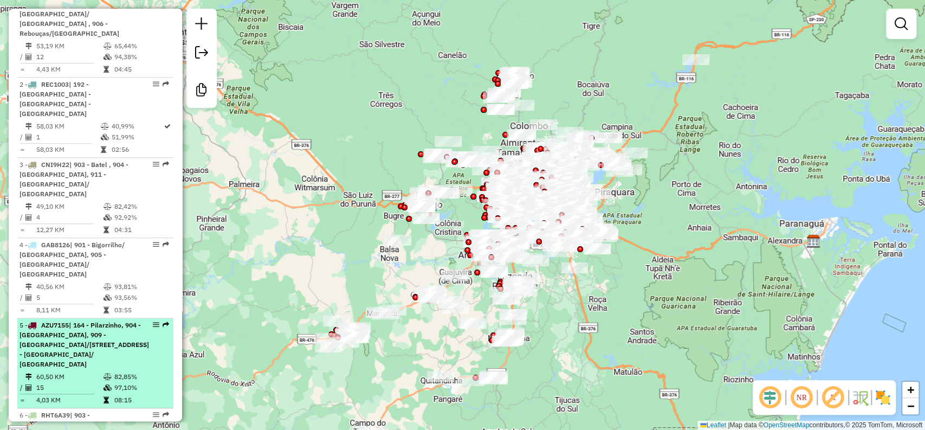
scroll to position [542, 0]
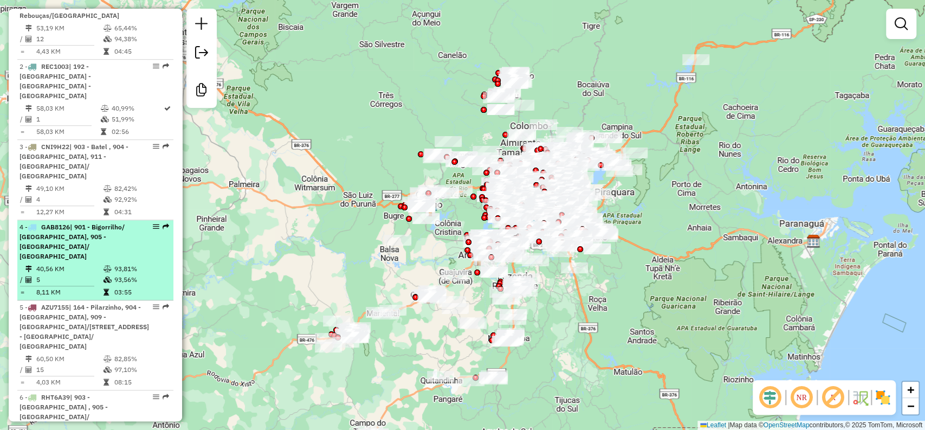
click at [117, 274] on td "93,56%" at bounding box center [141, 279] width 55 height 11
select select "**********"
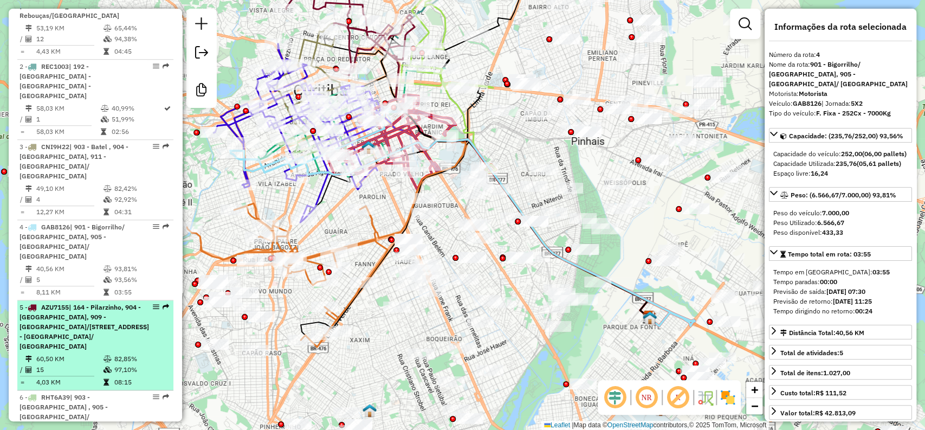
click at [131, 353] on td "82,85%" at bounding box center [141, 358] width 55 height 11
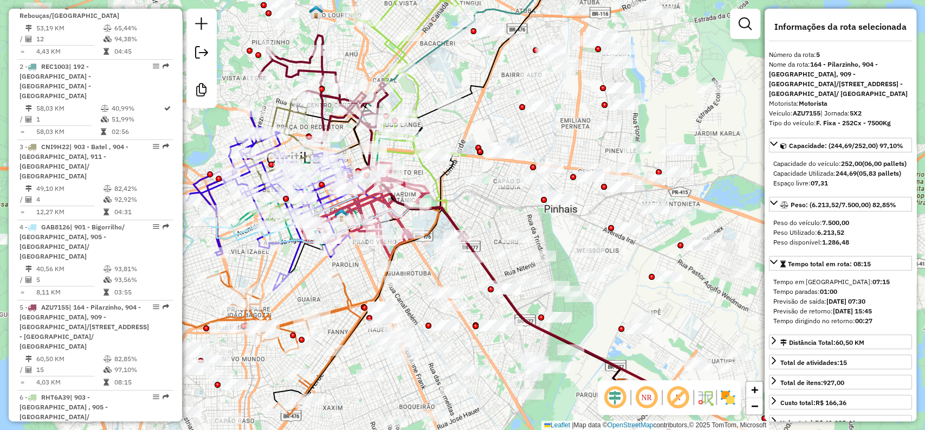
click at [652, 400] on em at bounding box center [646, 397] width 26 height 26
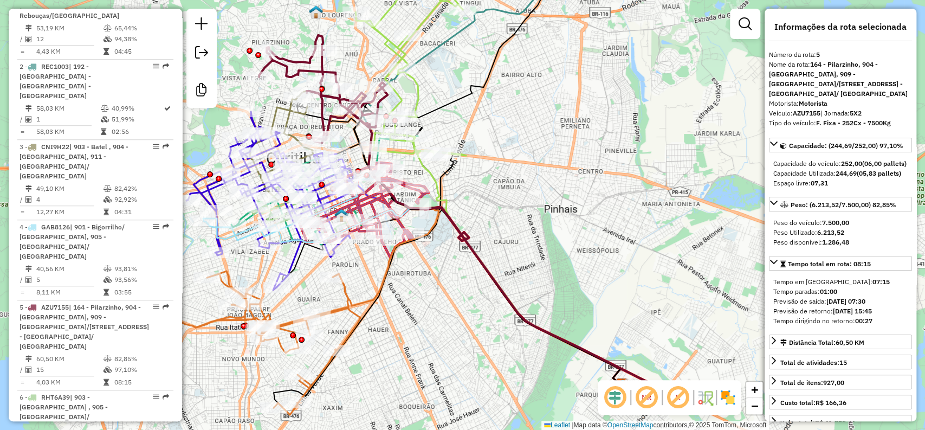
click at [652, 400] on em at bounding box center [646, 397] width 26 height 26
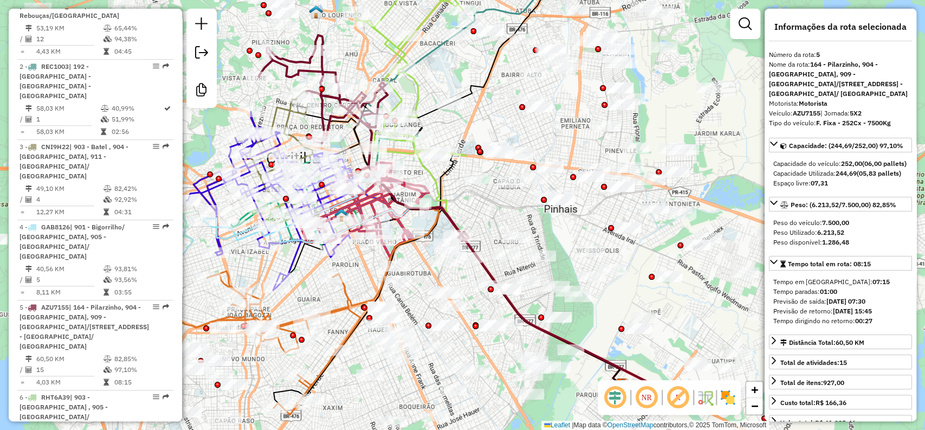
click at [652, 400] on em at bounding box center [646, 397] width 26 height 26
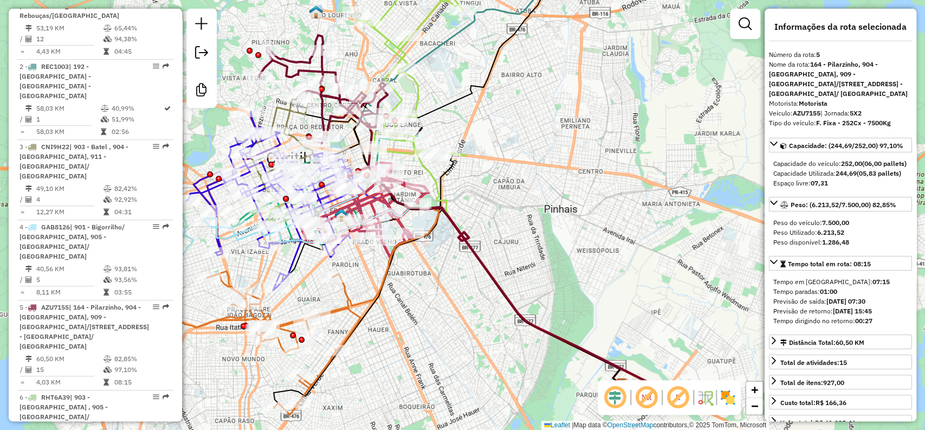
click at [652, 400] on em at bounding box center [646, 397] width 26 height 26
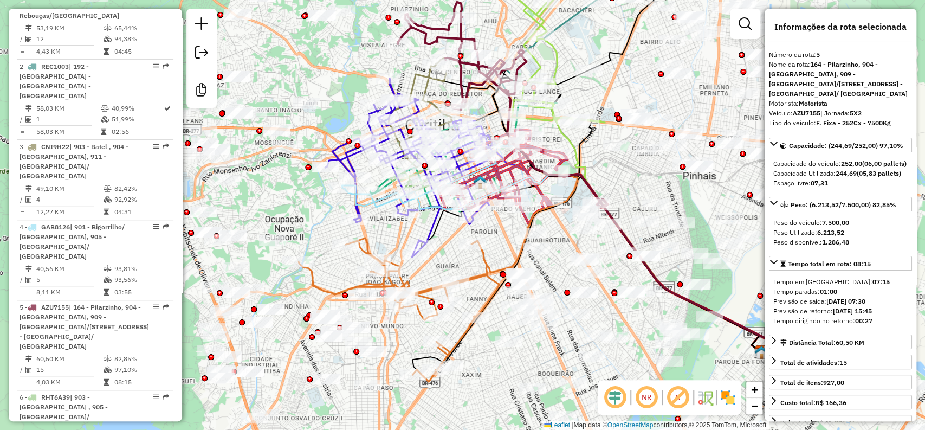
click at [641, 398] on em at bounding box center [646, 397] width 26 height 26
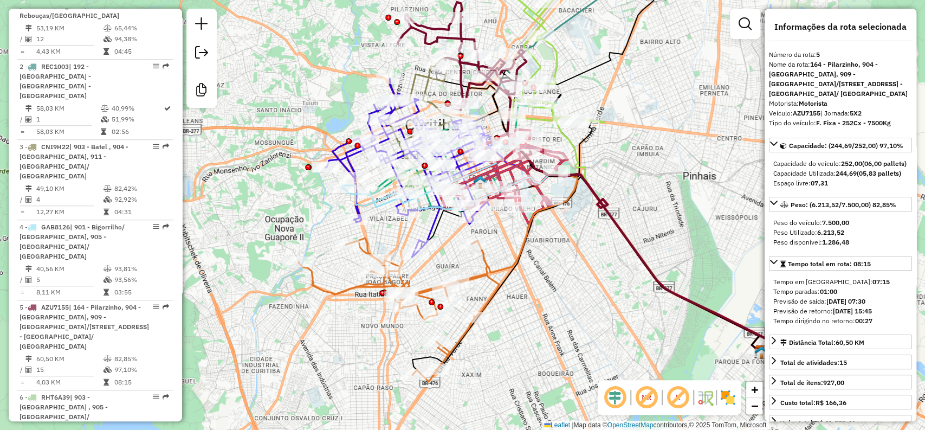
click at [641, 398] on em at bounding box center [646, 397] width 26 height 26
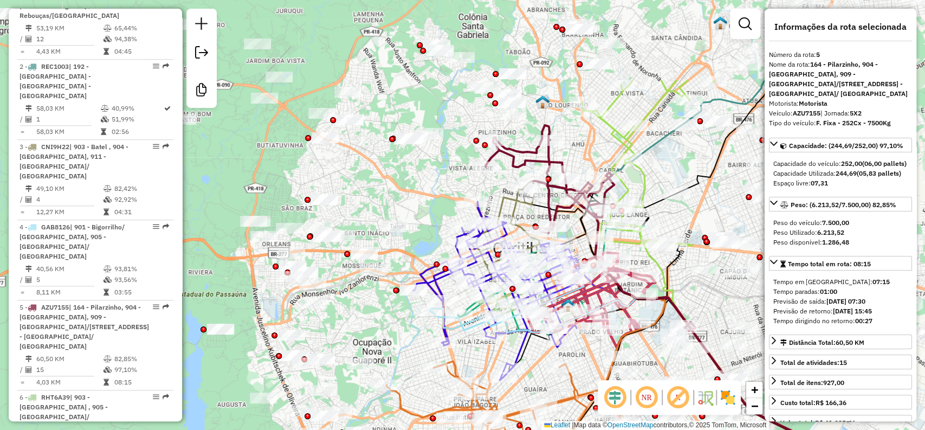
drag, startPoint x: 488, startPoint y: 298, endPoint x: 571, endPoint y: 394, distance: 126.8
click at [578, 406] on icon at bounding box center [486, 433] width 200 height 144
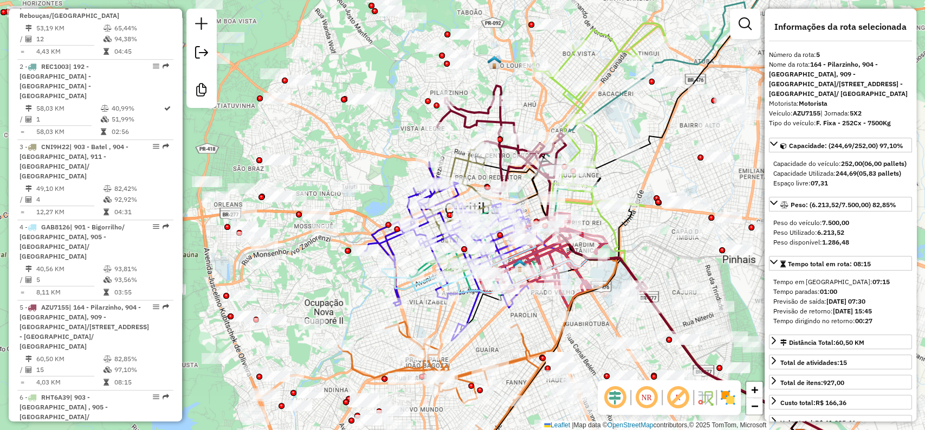
click at [652, 399] on em at bounding box center [646, 397] width 26 height 26
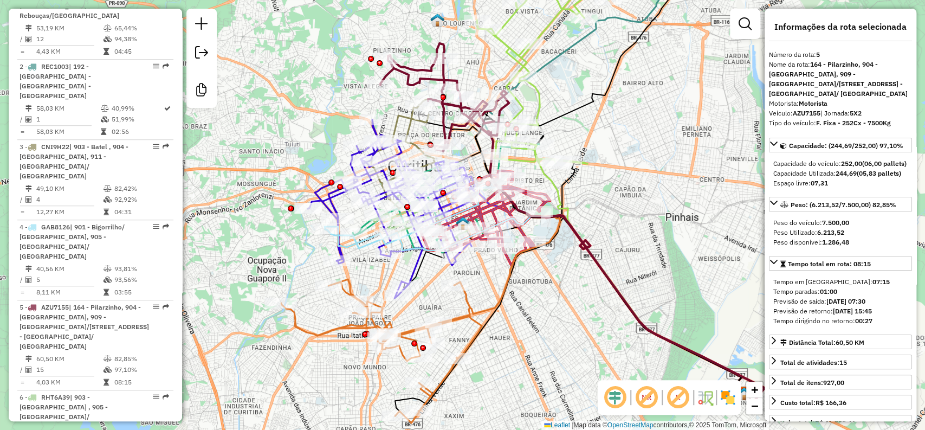
drag, startPoint x: 562, startPoint y: 311, endPoint x: 514, endPoint y: 276, distance: 59.0
click at [514, 276] on icon at bounding box center [621, 308] width 335 height 186
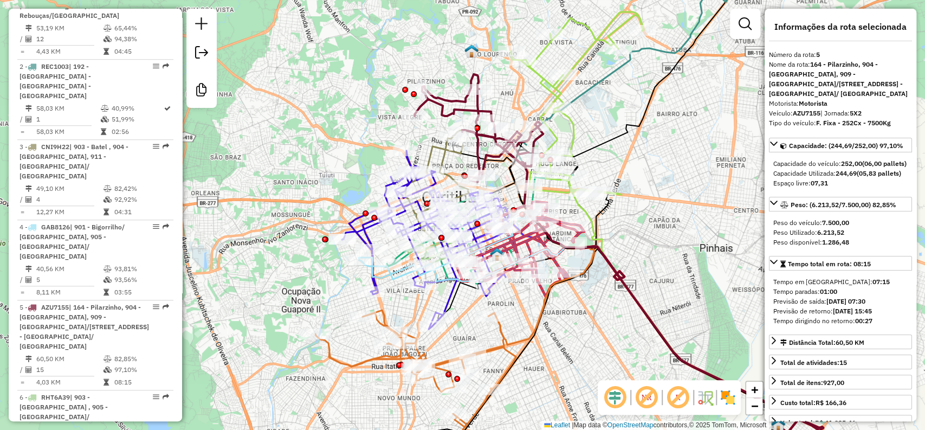
drag, startPoint x: 475, startPoint y: 138, endPoint x: 508, endPoint y: 166, distance: 42.7
click at [509, 166] on icon at bounding box center [643, 287] width 268 height 275
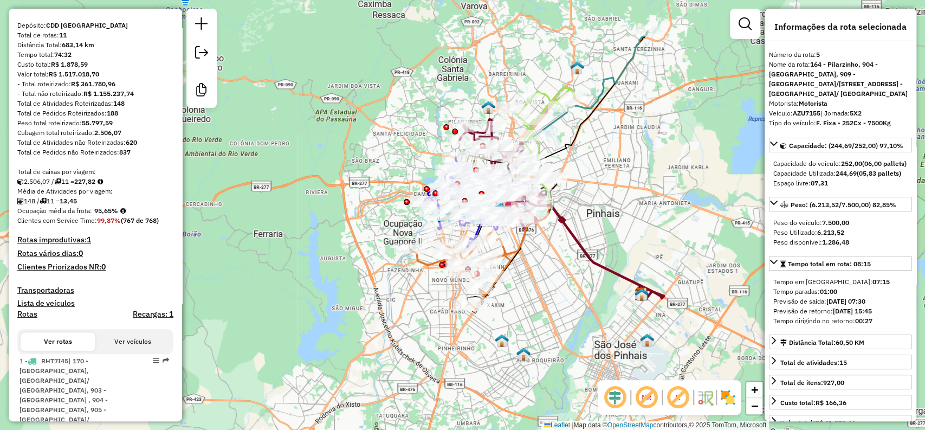
scroll to position [0, 0]
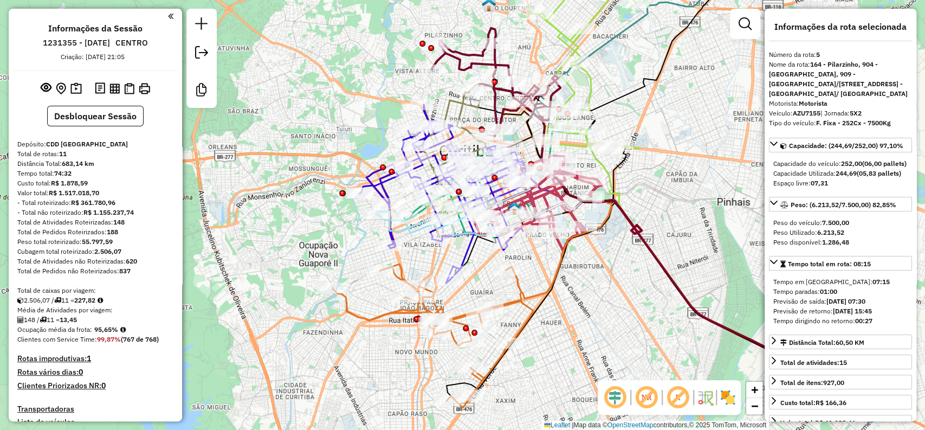
drag, startPoint x: 359, startPoint y: 231, endPoint x: 358, endPoint y: 243, distance: 11.4
click at [358, 243] on div "Janela de atendimento Grade de atendimento Capacidade Transportadoras Veículos …" at bounding box center [462, 215] width 925 height 430
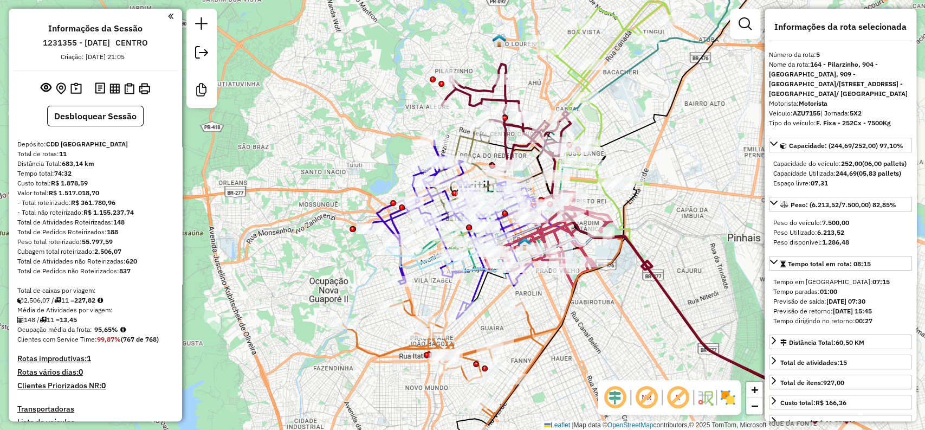
drag, startPoint x: 637, startPoint y: 121, endPoint x: 640, endPoint y: 161, distance: 40.8
click at [641, 161] on div "Janela de atendimento Grade de atendimento Capacidade Transportadoras Veículos …" at bounding box center [462, 215] width 925 height 430
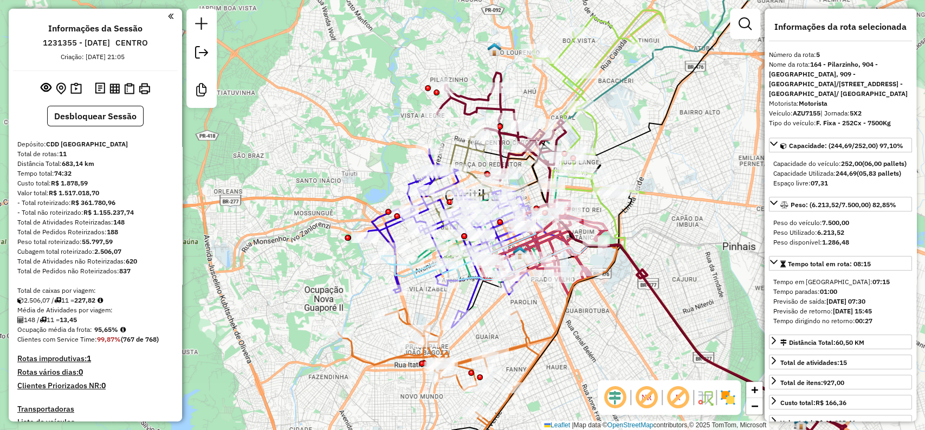
click at [640, 398] on em at bounding box center [646, 397] width 26 height 26
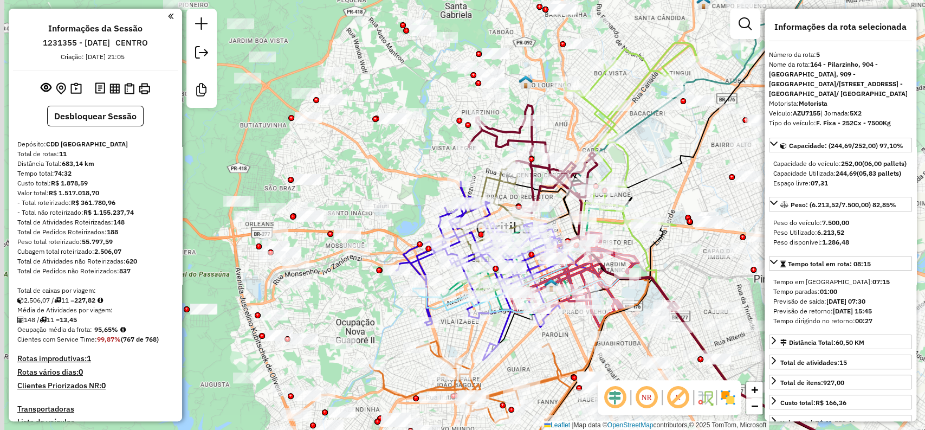
drag, startPoint x: 472, startPoint y: 124, endPoint x: 549, endPoint y: 162, distance: 86.5
click at [550, 162] on icon at bounding box center [533, 159] width 128 height 108
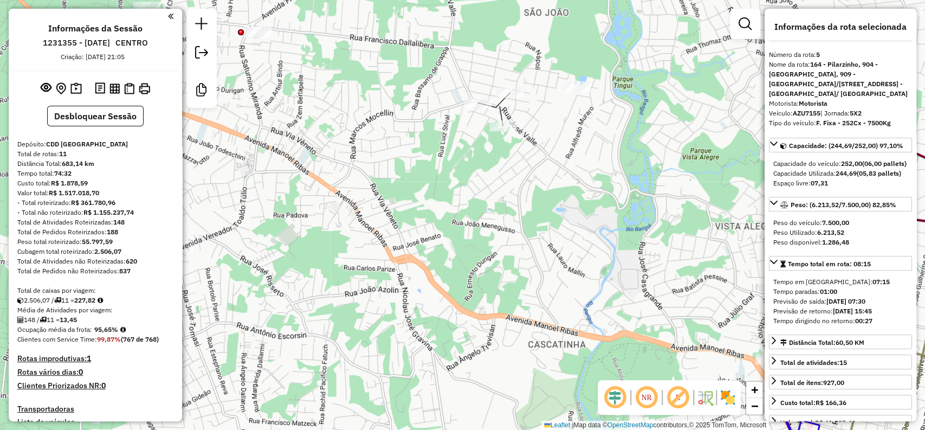
click at [645, 391] on em at bounding box center [646, 397] width 26 height 26
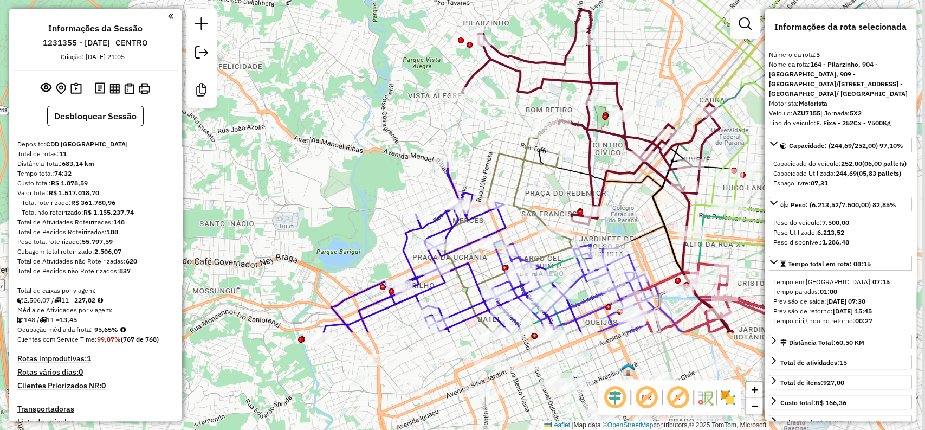
drag, startPoint x: 477, startPoint y: 287, endPoint x: 324, endPoint y: 146, distance: 208.2
click at [324, 146] on div "Janela de atendimento Grade de atendimento Capacidade Transportadoras Veículos …" at bounding box center [462, 215] width 925 height 430
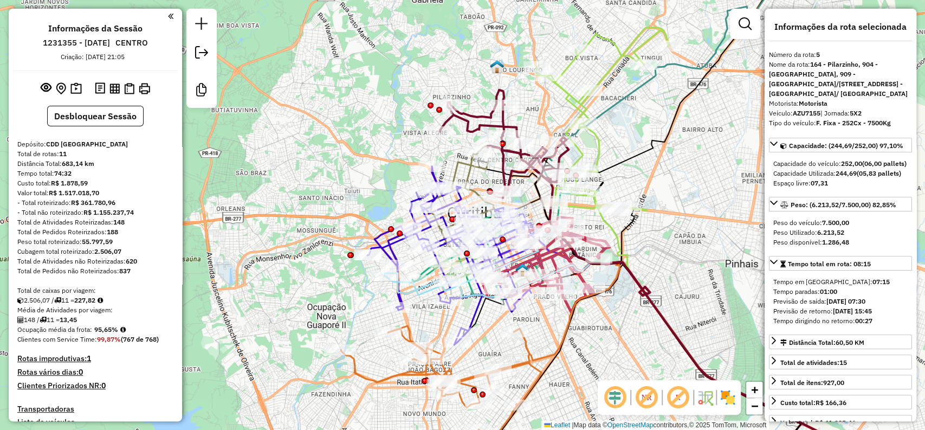
drag, startPoint x: 381, startPoint y: 144, endPoint x: 388, endPoint y: 155, distance: 12.9
click at [388, 155] on div "Janela de atendimento Grade de atendimento Capacidade Transportadoras Veículos …" at bounding box center [462, 215] width 925 height 430
click at [648, 406] on em at bounding box center [646, 397] width 26 height 26
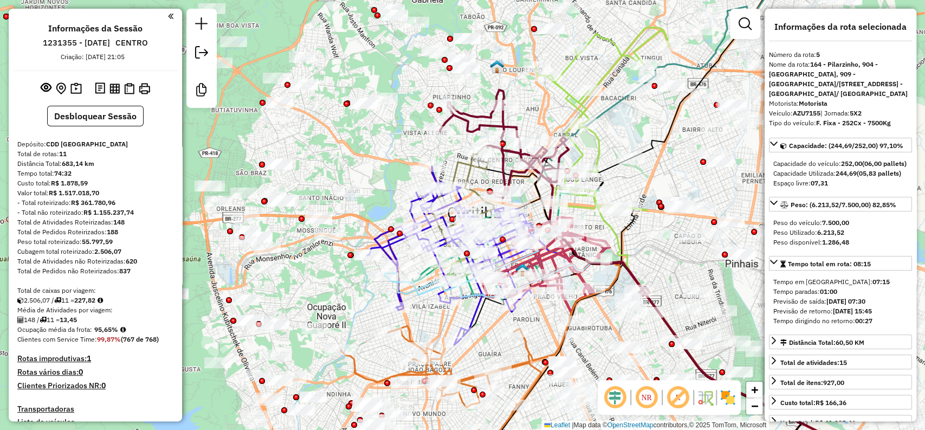
click at [644, 402] on em at bounding box center [646, 397] width 26 height 26
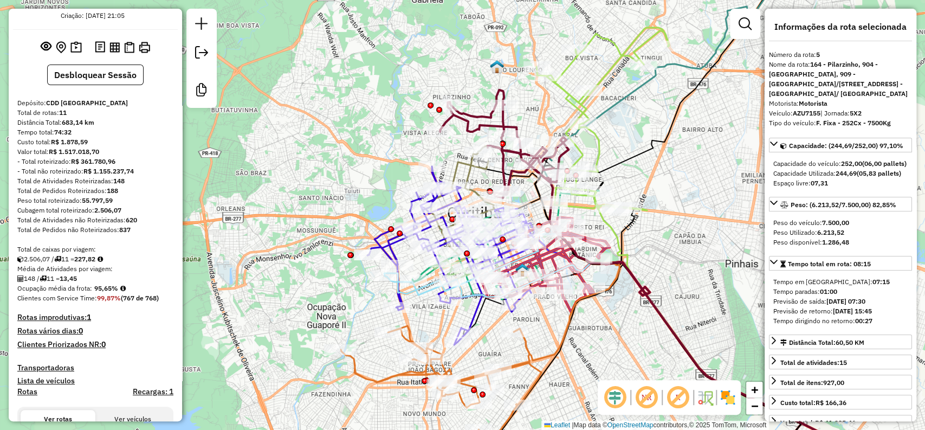
scroll to position [60, 0]
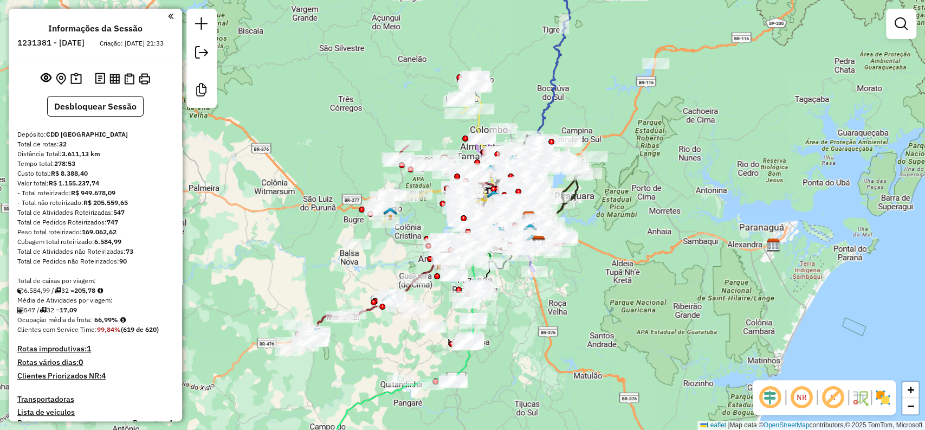
drag, startPoint x: 534, startPoint y: 225, endPoint x: 606, endPoint y: 228, distance: 72.1
click at [606, 228] on div "Janela de atendimento Grade de atendimento Capacidade Transportadoras Veículos …" at bounding box center [462, 215] width 925 height 430
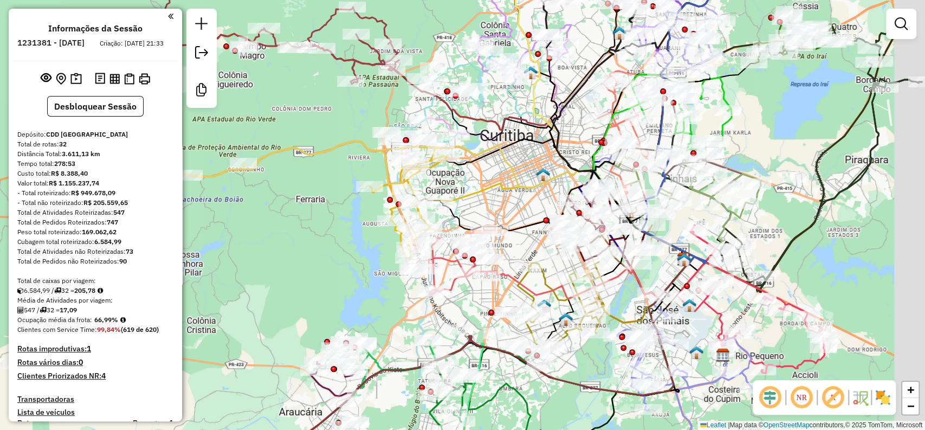
click at [15, 10] on div at bounding box center [15, 10] width 0 height 0
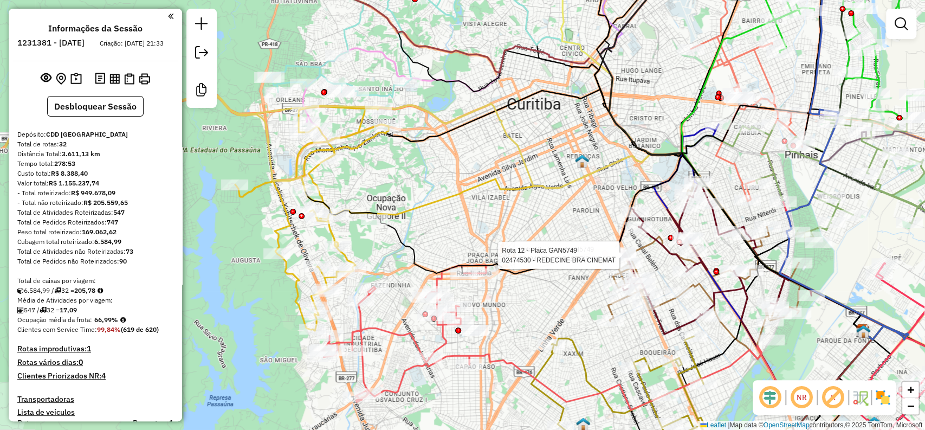
drag, startPoint x: 459, startPoint y: 155, endPoint x: 557, endPoint y: 177, distance: 100.3
click at [557, 177] on div "Rota 12 - Placa GAN5749 02424890 - 10 PASTEIS CIDADE Rota 12 - Placa GAN5749 02…" at bounding box center [462, 215] width 925 height 430
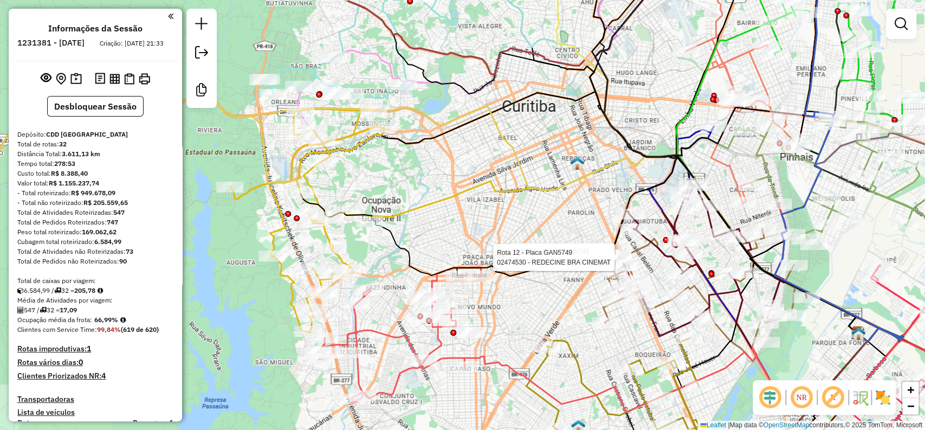
drag, startPoint x: 531, startPoint y: 183, endPoint x: 503, endPoint y: 194, distance: 30.7
click at [503, 194] on icon at bounding box center [440, 218] width 926 height 245
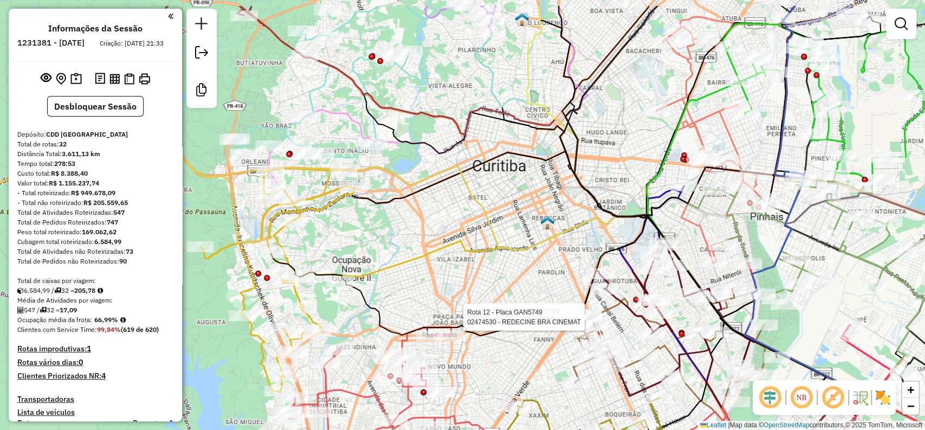
drag, startPoint x: 503, startPoint y: 208, endPoint x: 502, endPoint y: 253, distance: 45.0
click at [502, 253] on icon at bounding box center [410, 278] width 926 height 245
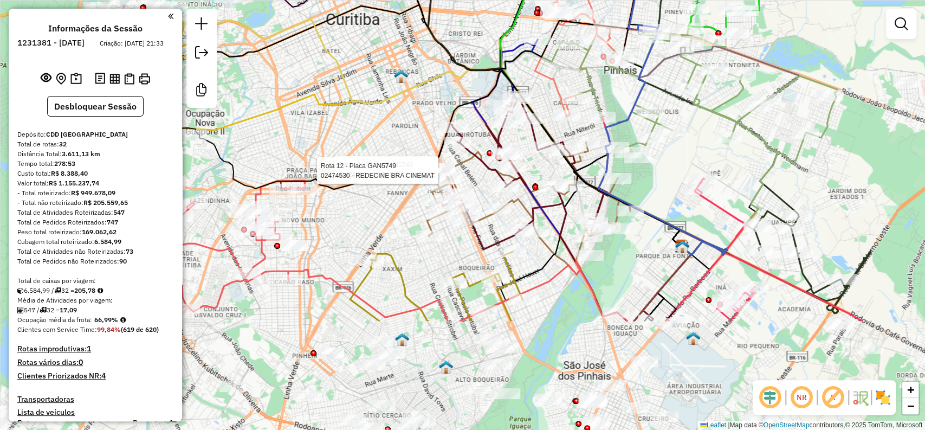
drag, startPoint x: 490, startPoint y: 193, endPoint x: 361, endPoint y: 57, distance: 187.4
click at [361, 57] on div "Rota 12 - Placa GAN5749 02424890 - 10 PASTEIS CIDADE Rota 12 - Placa GAN5749 02…" at bounding box center [462, 215] width 925 height 430
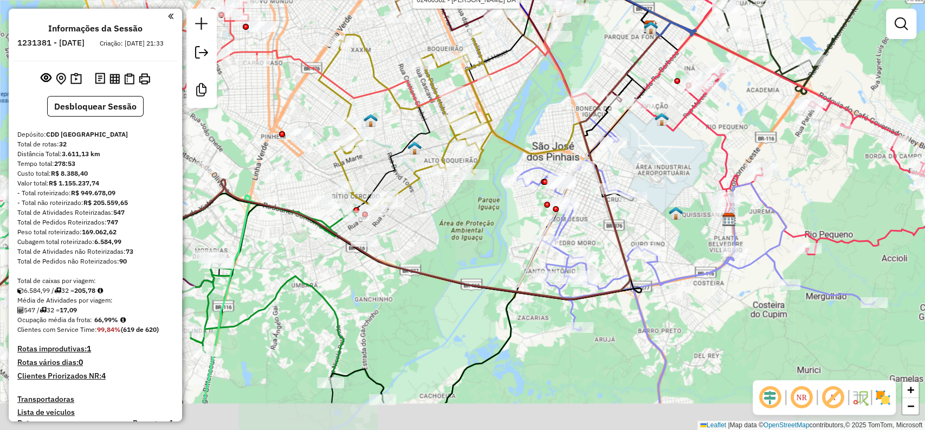
drag, startPoint x: 637, startPoint y: 298, endPoint x: 658, endPoint y: 234, distance: 67.7
click at [658, 234] on div "Rota 12 - Placa GAN5749 02424890 - 10 PASTEIS CIDADE Rota 12 - Placa GAN5749 02…" at bounding box center [462, 215] width 925 height 430
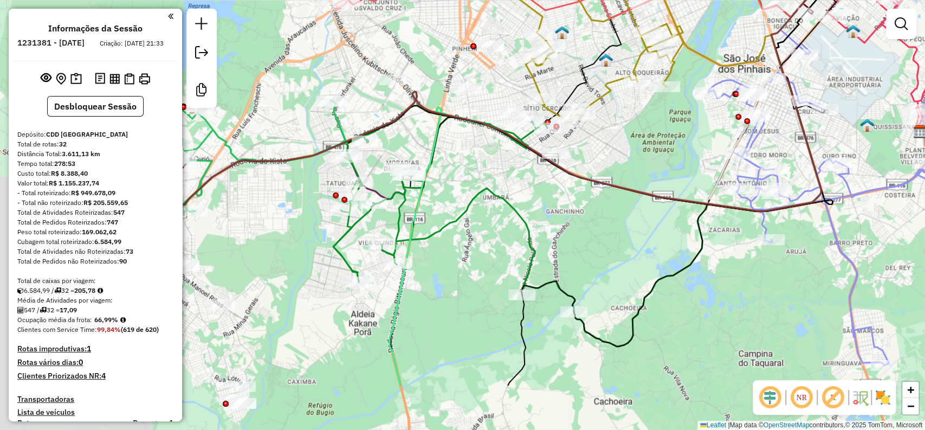
drag, startPoint x: 413, startPoint y: 355, endPoint x: 613, endPoint y: 257, distance: 222.4
click at [613, 257] on div "Rota 12 - Placa GAN5749 02424890 - 10 PASTEIS CIDADE Rota 12 - Placa GAN5749 02…" at bounding box center [462, 215] width 925 height 430
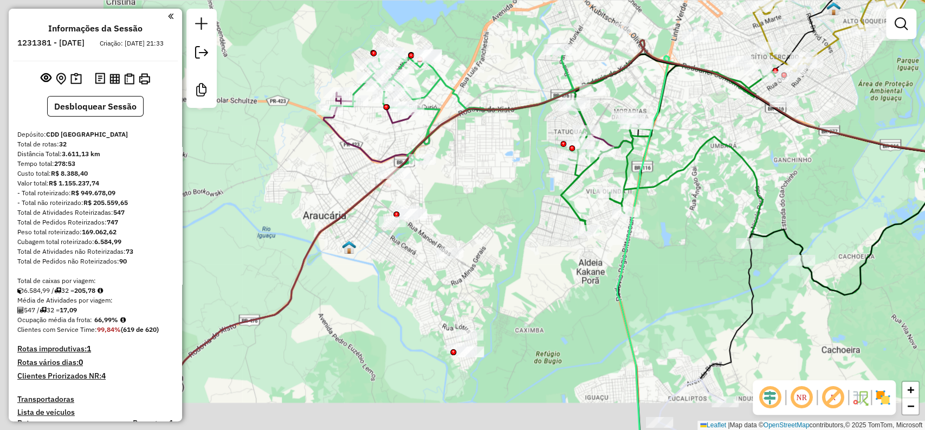
drag, startPoint x: 440, startPoint y: 346, endPoint x: 637, endPoint y: 308, distance: 200.2
click at [637, 308] on div "Rota 12 - Placa GAN5749 02424890 - 10 PASTEIS CIDADE Rota 12 - Placa GAN5749 02…" at bounding box center [462, 215] width 925 height 430
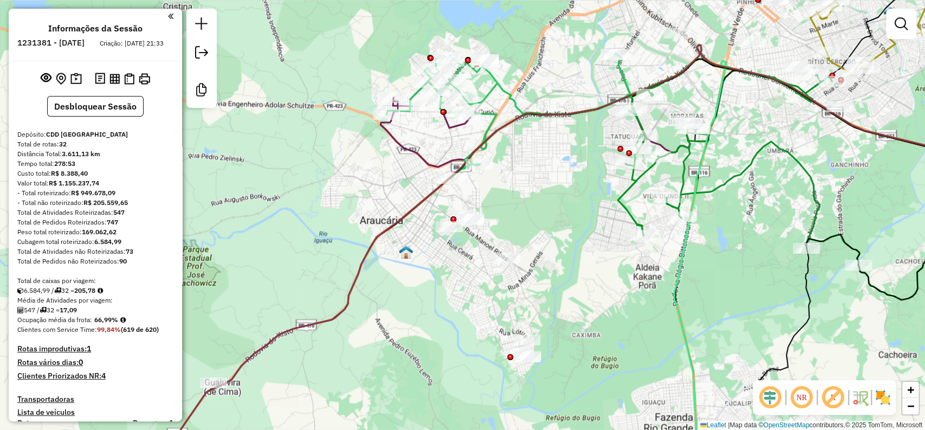
drag, startPoint x: 507, startPoint y: 359, endPoint x: 560, endPoint y: 365, distance: 54.0
click at [560, 365] on div "Rota 12 - Placa GAN5749 02424890 - 10 PASTEIS CIDADE Rota 12 - Placa GAN5749 02…" at bounding box center [462, 215] width 925 height 430
click at [406, 257] on img at bounding box center [406, 252] width 14 height 14
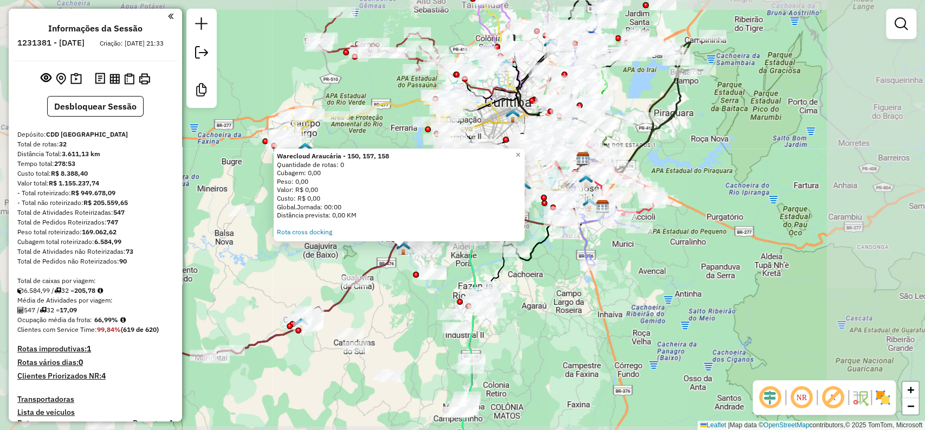
click at [440, 291] on div "Warecloud Araucária - 150, 157, 158 Quantidade de rotas: 0 Cubagem: 0,00 Peso: …" at bounding box center [462, 215] width 925 height 430
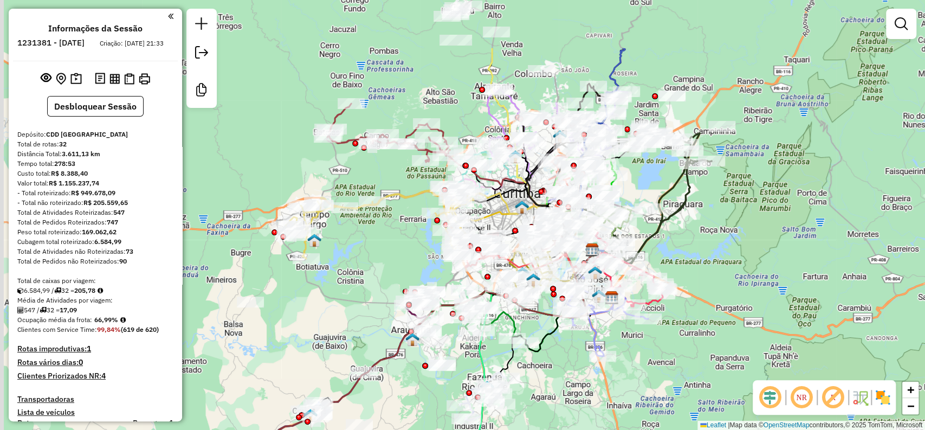
drag, startPoint x: 537, startPoint y: 335, endPoint x: 541, endPoint y: 385, distance: 50.0
click at [542, 385] on div "Janela de atendimento Grade de atendimento Capacidade Transportadoras Veículos …" at bounding box center [462, 215] width 925 height 430
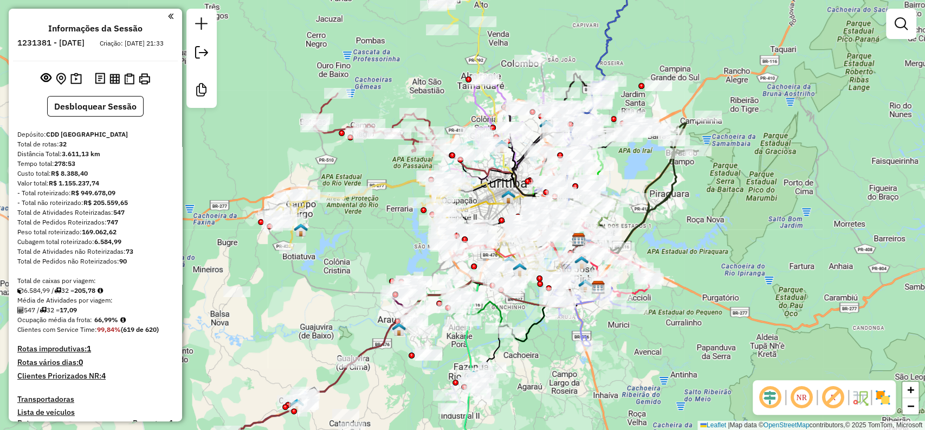
drag, startPoint x: 533, startPoint y: 328, endPoint x: 536, endPoint y: 320, distance: 9.3
click at [516, 316] on div "Janela de atendimento Grade de atendimento Capacidade Transportadoras Veículos …" at bounding box center [462, 215] width 925 height 430
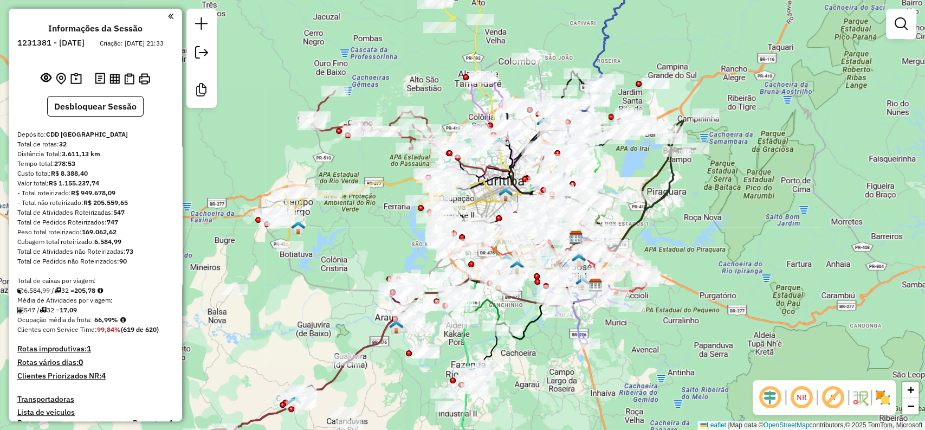
click at [804, 404] on em at bounding box center [801, 397] width 26 height 26
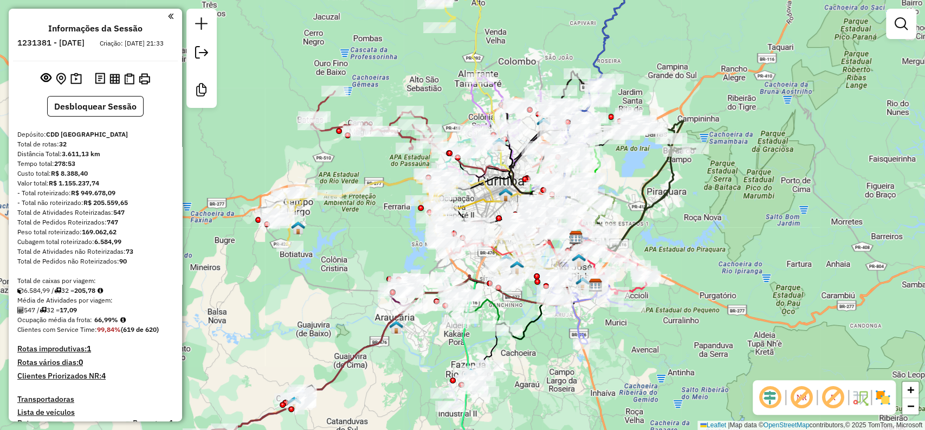
click at [806, 405] on em at bounding box center [801, 397] width 26 height 26
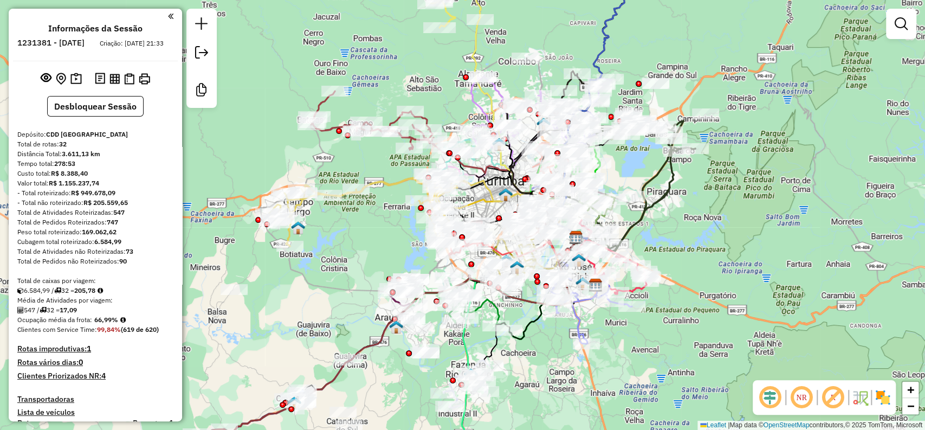
click at [807, 406] on em at bounding box center [801, 397] width 26 height 26
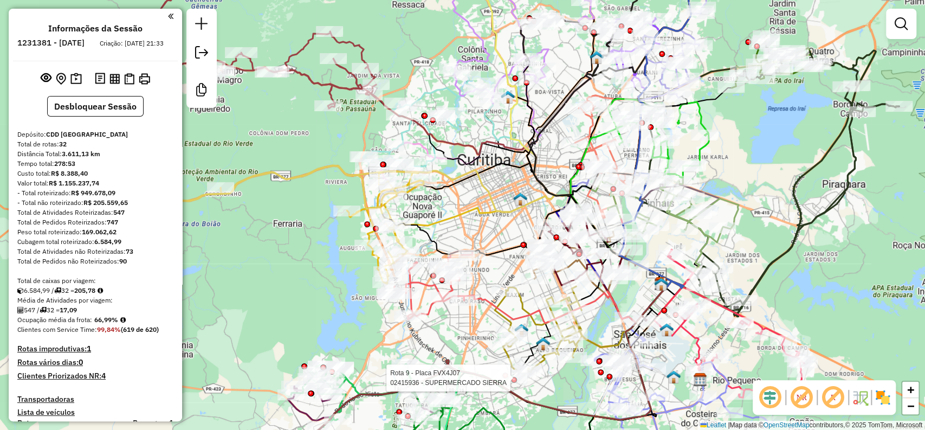
click at [798, 398] on em at bounding box center [801, 397] width 26 height 26
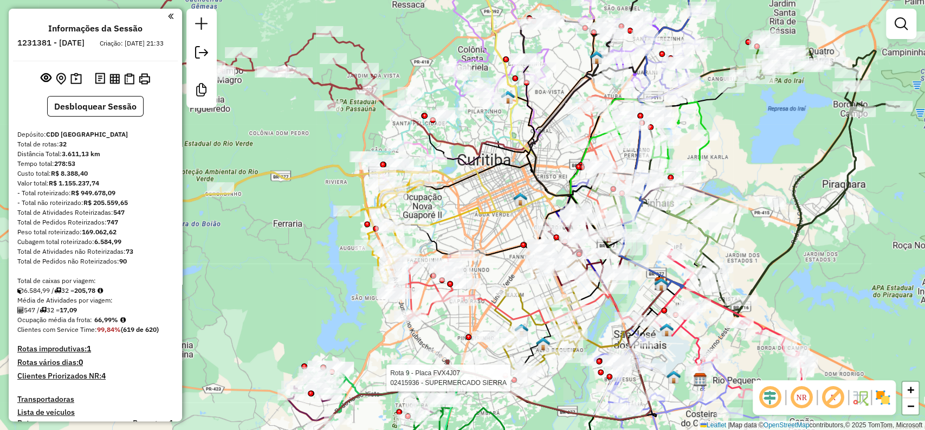
click at [798, 398] on em at bounding box center [801, 397] width 26 height 26
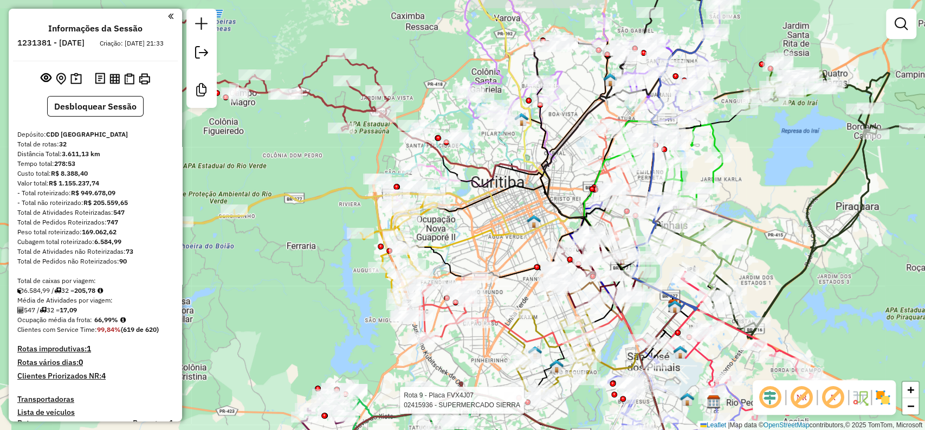
drag, startPoint x: 461, startPoint y: 224, endPoint x: 468, endPoint y: 238, distance: 15.3
click at [468, 238] on icon at bounding box center [554, 263] width 286 height 93
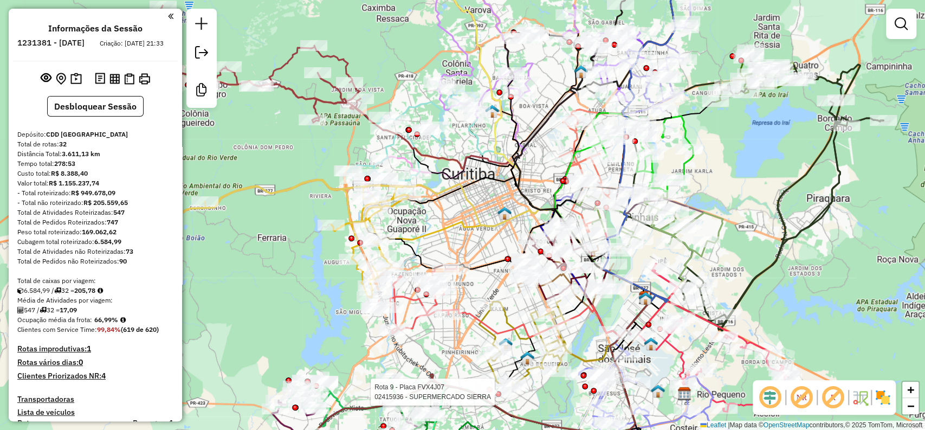
drag, startPoint x: 542, startPoint y: 168, endPoint x: 520, endPoint y: 159, distance: 24.4
click at [520, 159] on icon at bounding box center [591, 165] width 154 height 271
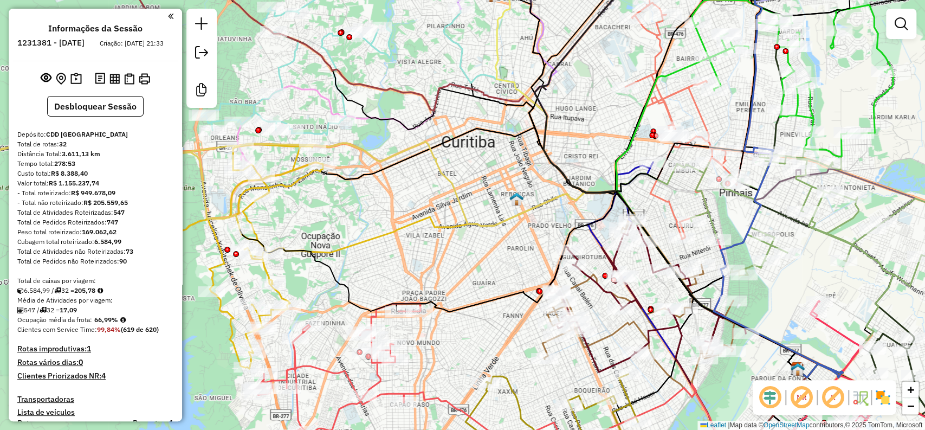
drag, startPoint x: 486, startPoint y: 197, endPoint x: 513, endPoint y: 154, distance: 50.4
click at [505, 159] on div "Rota 9 - Placa FVX4J07 02415936 - SUPERMERCADO SIERRA Janela de atendimento Gra…" at bounding box center [462, 215] width 925 height 430
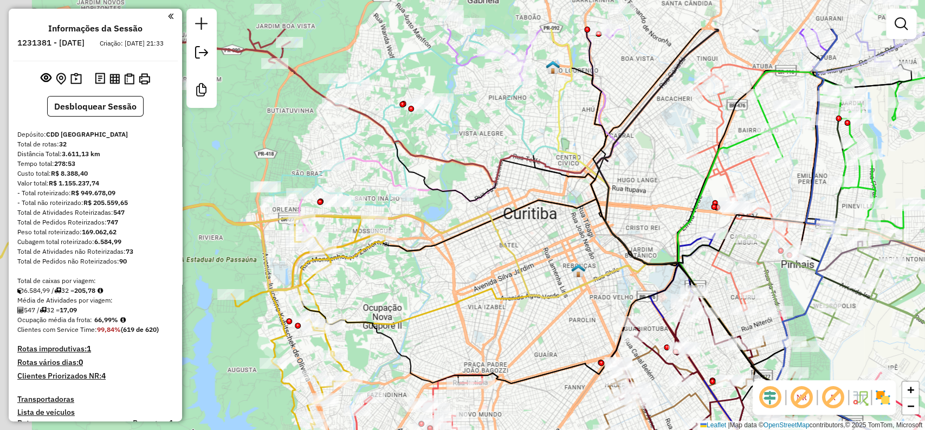
drag, startPoint x: 508, startPoint y: 99, endPoint x: 568, endPoint y: 171, distance: 93.5
click at [568, 171] on icon at bounding box center [529, 239] width 749 height 420
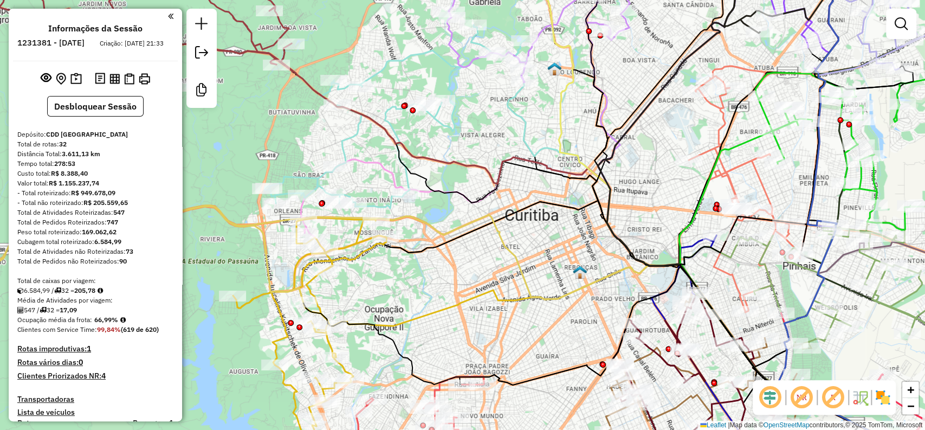
click at [568, 171] on icon at bounding box center [493, 233] width 825 height 436
select select "**********"
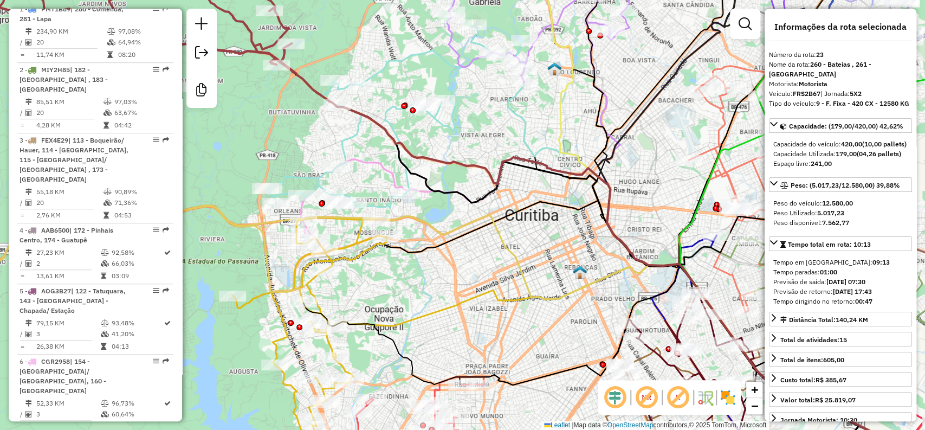
click at [568, 171] on icon at bounding box center [493, 233] width 825 height 436
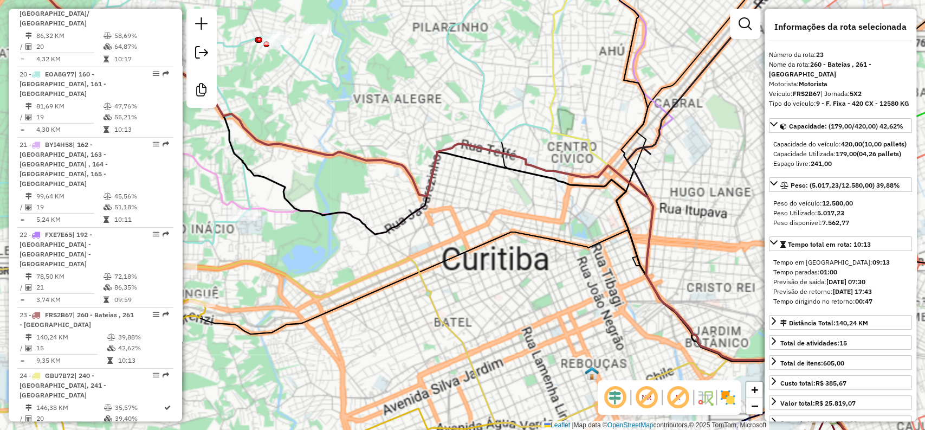
scroll to position [2002, 0]
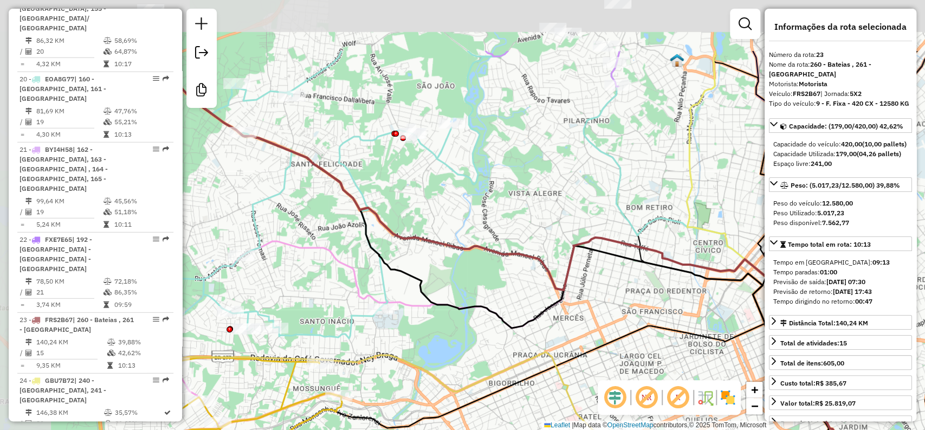
drag, startPoint x: 533, startPoint y: 111, endPoint x: 641, endPoint y: 184, distance: 130.0
click at [641, 184] on div "Janela de atendimento Grade de atendimento Capacidade Transportadoras Veículos …" at bounding box center [462, 215] width 925 height 430
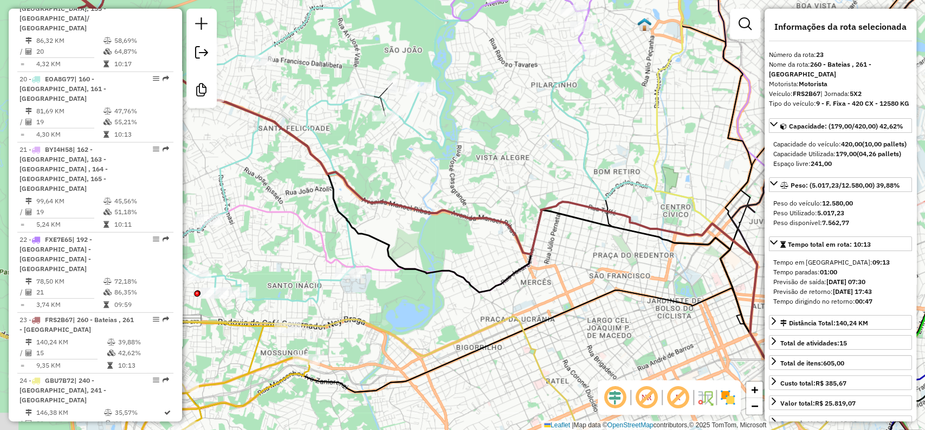
drag, startPoint x: 509, startPoint y: 198, endPoint x: 419, endPoint y: 79, distance: 149.3
click at [424, 87] on div "Janela de atendimento Grade de atendimento Capacidade Transportadoras Veículos …" at bounding box center [462, 215] width 925 height 430
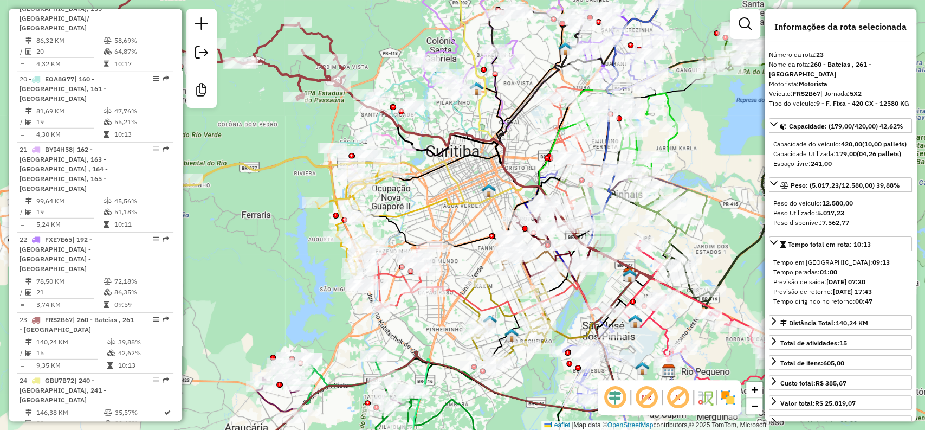
click at [642, 392] on em at bounding box center [646, 397] width 26 height 26
click at [642, 393] on em at bounding box center [646, 397] width 26 height 26
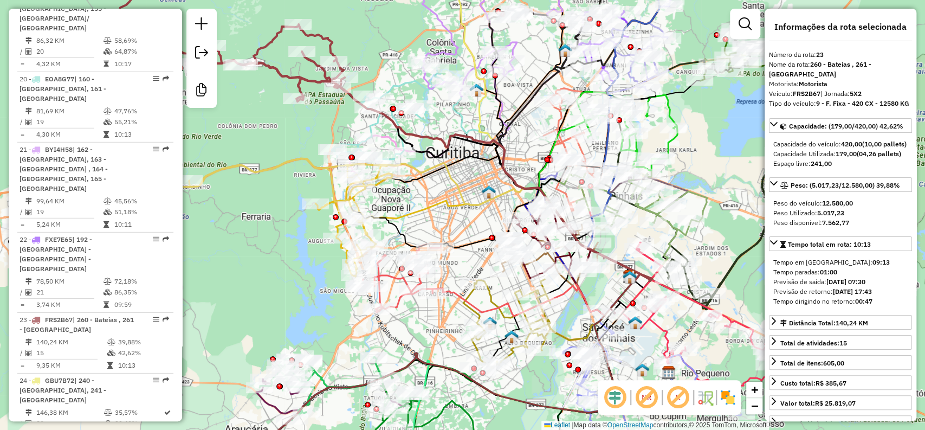
drag, startPoint x: 509, startPoint y: 203, endPoint x: 513, endPoint y: 219, distance: 16.7
click at [513, 219] on div "Rota 12 - Placa GAN5749 02412251 - POSTO DIO Janela de atendimento Grade de ate…" at bounding box center [462, 215] width 925 height 430
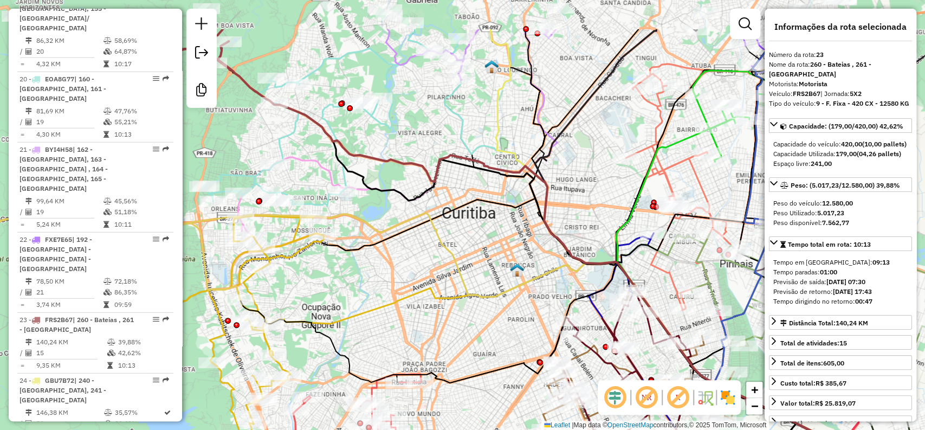
drag, startPoint x: 498, startPoint y: 196, endPoint x: 541, endPoint y: 267, distance: 83.3
click at [541, 267] on div "Janela de atendimento Grade de atendimento Capacidade Transportadoras Veículos …" at bounding box center [462, 215] width 925 height 430
